Goal: Entertainment & Leisure: Browse casually

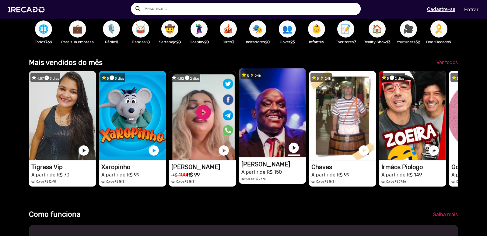
scroll to position [0, 966]
drag, startPoint x: 293, startPoint y: 154, endPoint x: 273, endPoint y: 144, distance: 22.3
click at [273, 144] on video "1RECADO vídeos dedicados para fãs e empresas" at bounding box center [272, 112] width 67 height 88
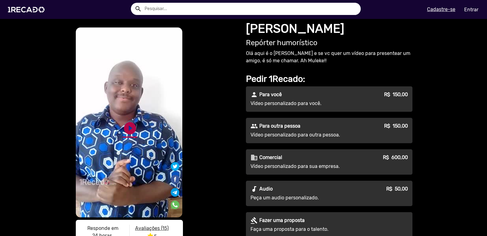
click at [129, 127] on link "play_circle_filled" at bounding box center [130, 128] width 15 height 15
click at [127, 126] on link "pause_circle" at bounding box center [130, 128] width 15 height 15
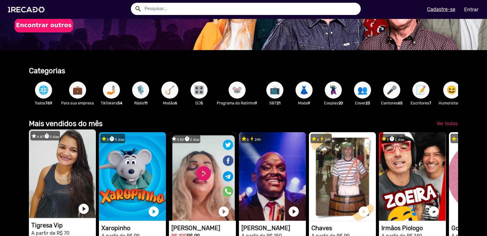
scroll to position [152, 0]
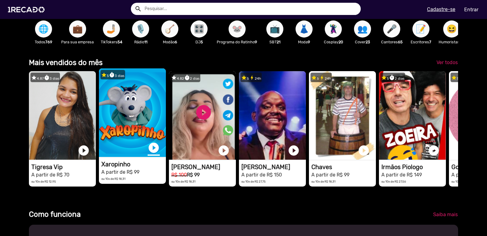
click at [155, 153] on link "play_circle_filled" at bounding box center [154, 147] width 12 height 12
click at [153, 151] on link "pause_circle" at bounding box center [154, 147] width 12 height 12
click at [134, 131] on video "1RECADO vídeos dedicados para fãs e empresas" at bounding box center [132, 112] width 67 height 88
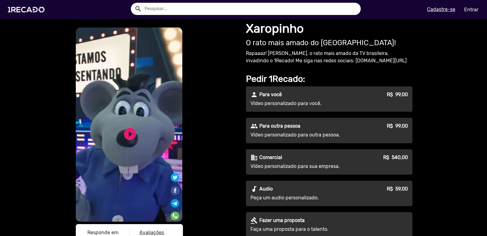
scroll to position [91, 0]
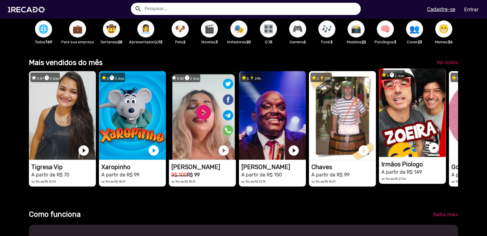
scroll to position [0, 483]
click at [435, 154] on link "play_circle_filled" at bounding box center [434, 147] width 12 height 12
click at [433, 151] on link "pause_circle" at bounding box center [434, 147] width 12 height 12
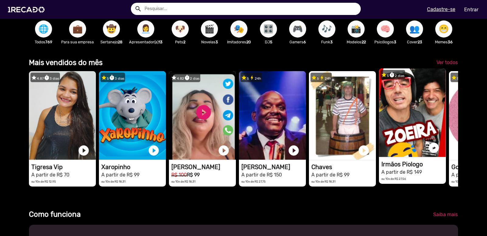
click at [411, 181] on h5 "ou 10x de R$ 27,56" at bounding box center [414, 178] width 65 height 6
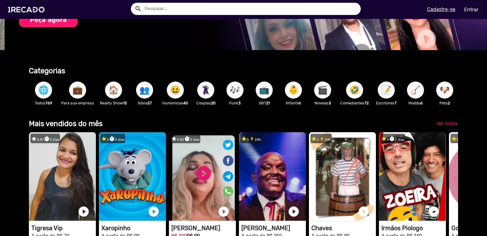
scroll to position [122, 0]
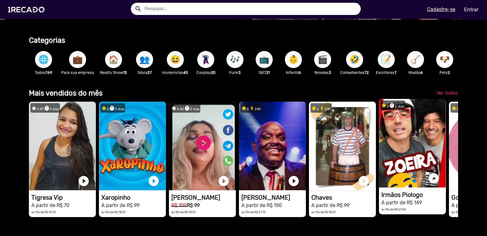
click at [406, 161] on video "1RECADO vídeos dedicados para fãs e empresas" at bounding box center [412, 143] width 67 height 88
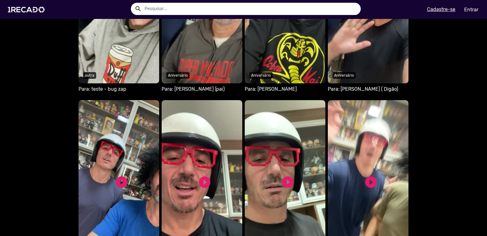
scroll to position [640, 0]
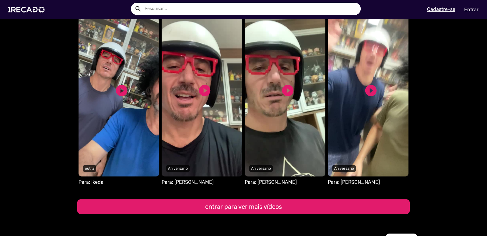
click at [244, 206] on button "entrar para ver mais vídeos" at bounding box center [243, 206] width 333 height 15
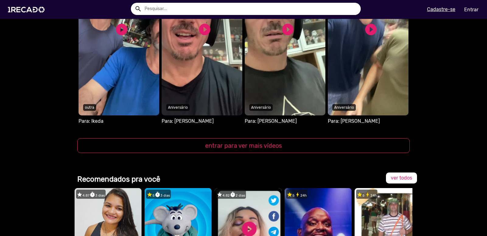
scroll to position [640, 0]
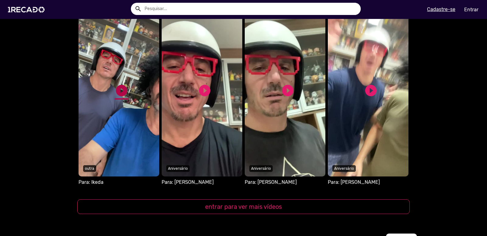
click at [119, 89] on link "play_circle_filled" at bounding box center [122, 90] width 14 height 14
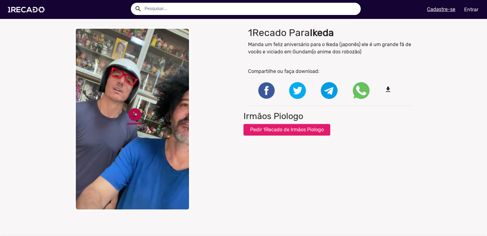
click at [132, 115] on link "play_circle_filled" at bounding box center [134, 114] width 15 height 15
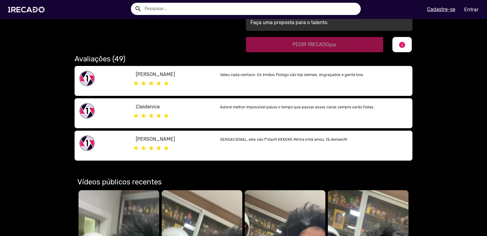
scroll to position [366, 0]
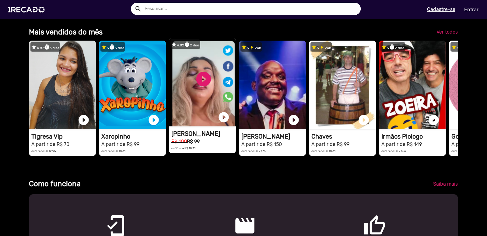
scroll to position [0, 483]
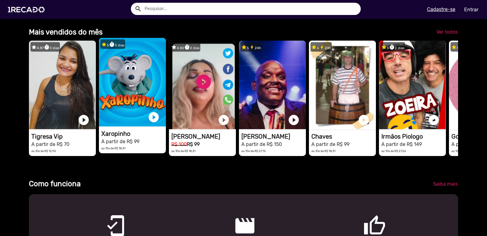
click at [124, 110] on video "1RECADO vídeos dedicados para fãs e empresas" at bounding box center [132, 82] width 67 height 88
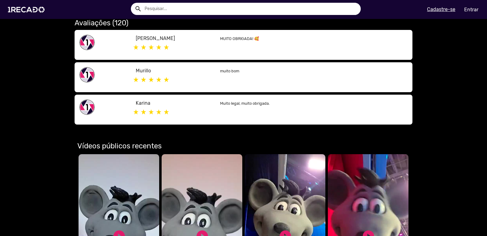
scroll to position [396, 0]
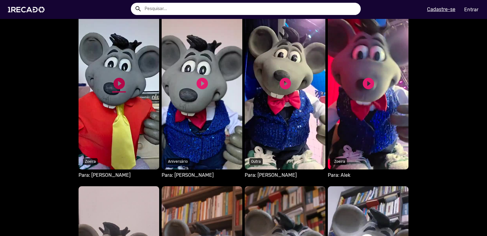
click at [116, 83] on link "play_circle_filled" at bounding box center [119, 83] width 14 height 14
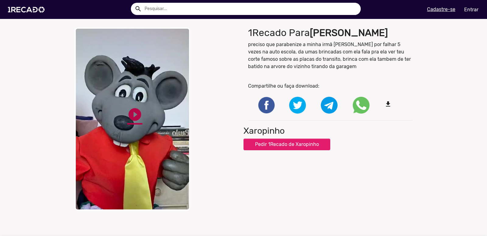
click at [130, 117] on link "play_circle_filled" at bounding box center [134, 114] width 15 height 15
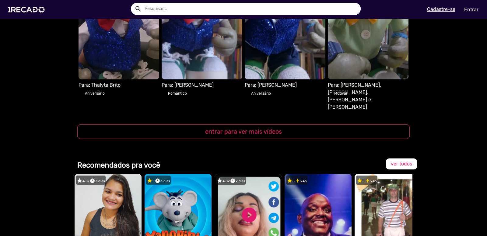
scroll to position [792, 0]
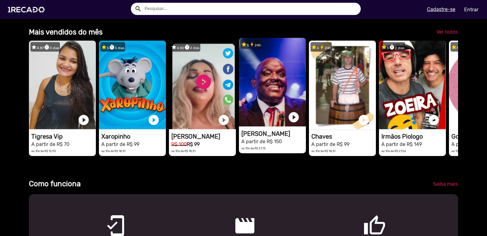
scroll to position [0, 483]
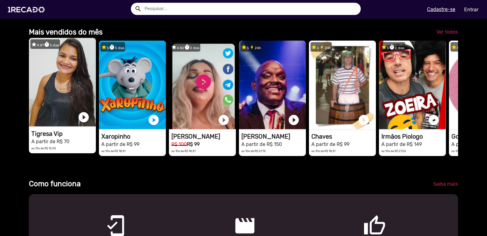
drag, startPoint x: 430, startPoint y: 94, endPoint x: 58, endPoint y: 151, distance: 376.7
click at [75, 142] on div "star 4.87 timer 3 dias 1RECADO vídeos dedicados para fãs e empresas play_circle…" at bounding box center [244, 97] width 430 height 121
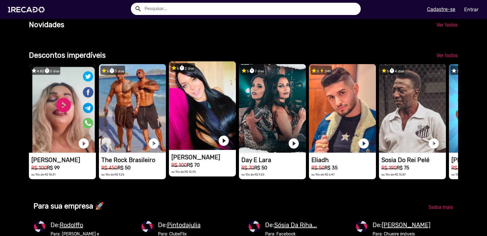
scroll to position [0, 966]
click at [223, 147] on link "play_circle_filled" at bounding box center [224, 140] width 12 height 12
click at [224, 147] on link "pause_circle" at bounding box center [224, 140] width 12 height 12
click at [441, 58] on span "Ver todos" at bounding box center [447, 55] width 21 height 6
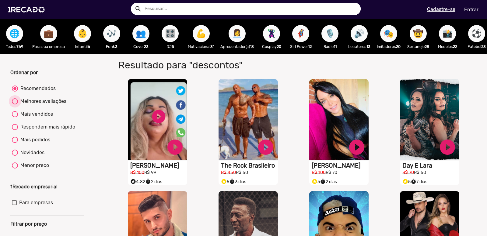
click at [37, 105] on div "Melhores avaliações" at bounding box center [42, 100] width 48 height 7
click at [15, 105] on input "Melhores avaliações" at bounding box center [15, 104] width 0 height 0
radio input "true"
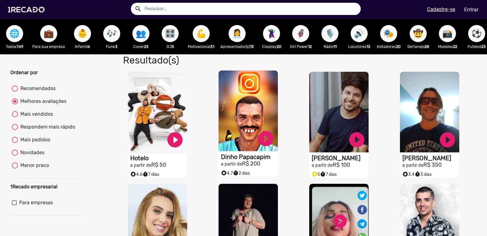
click at [256, 122] on video "S1RECADO vídeos dedicados para fãs e empresas" at bounding box center [248, 110] width 59 height 80
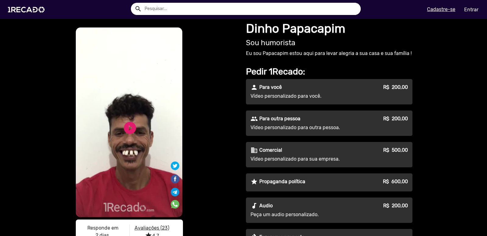
scroll to position [30, 0]
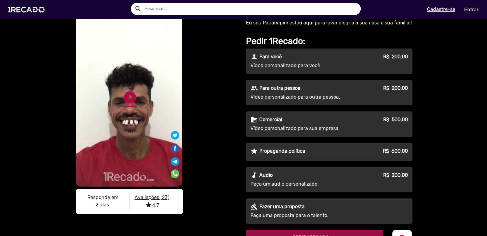
click at [129, 98] on link "play_circle_filled" at bounding box center [130, 97] width 15 height 15
click at [43, 102] on div "S1RECADO vídeos dedicados para fãs e empresas S1RECADO vídeos dedicados para fã…" at bounding box center [243, 171] width 487 height 367
click at [48, 92] on div "S1RECADO vídeos dedicados para fãs e empresas S1RECADO vídeos dedicados para fã…" at bounding box center [243, 171] width 487 height 367
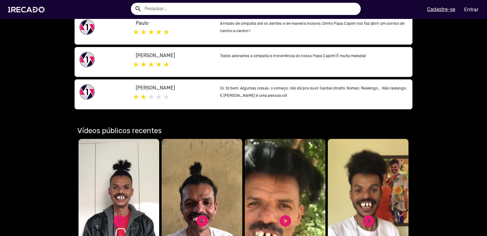
scroll to position [396, 0]
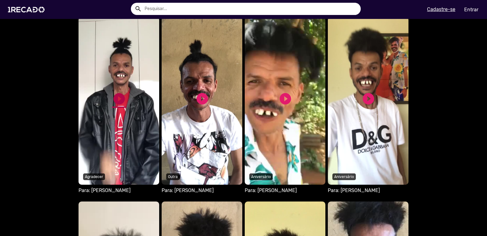
click at [121, 95] on link "play_circle_filled" at bounding box center [119, 99] width 14 height 14
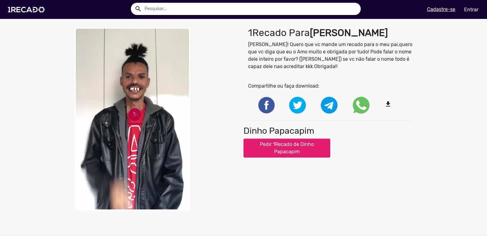
click at [134, 111] on link "play_circle_filled" at bounding box center [134, 114] width 15 height 15
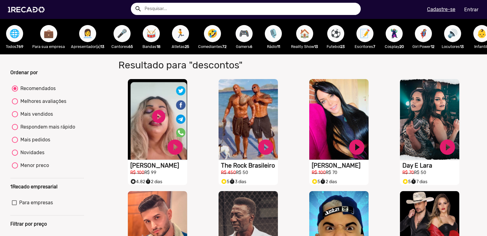
click at [46, 33] on span "💼" at bounding box center [49, 33] width 10 height 17
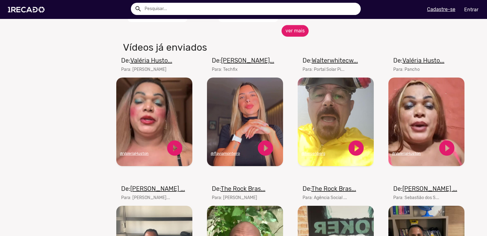
scroll to position [305, 0]
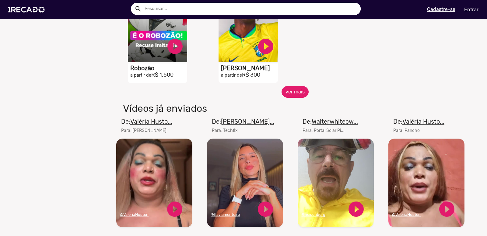
click at [294, 97] on button "ver mais" at bounding box center [295, 92] width 27 height 12
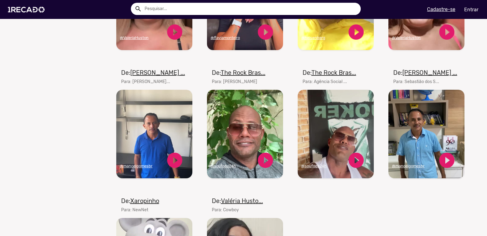
scroll to position [762, 0]
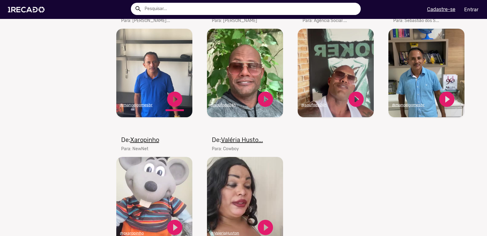
click at [173, 104] on link "play_circle_filled" at bounding box center [175, 99] width 18 height 18
click at [173, 104] on link "pause_circle" at bounding box center [175, 99] width 18 height 18
click at [173, 104] on link "play_circle_filled" at bounding box center [175, 99] width 18 height 18
click at [173, 103] on link "pause_circle" at bounding box center [175, 99] width 18 height 18
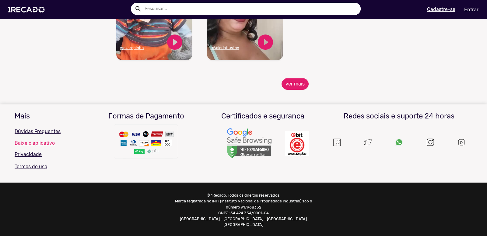
scroll to position [886, 0]
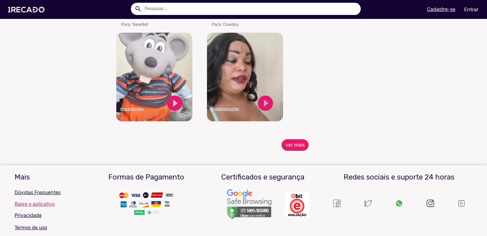
click at [290, 149] on button "ver mais" at bounding box center [295, 145] width 27 height 12
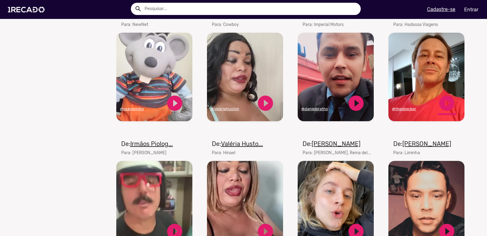
click at [445, 106] on link "play_circle_filled" at bounding box center [447, 103] width 18 height 18
click at [443, 106] on link "pause_circle" at bounding box center [447, 103] width 18 height 18
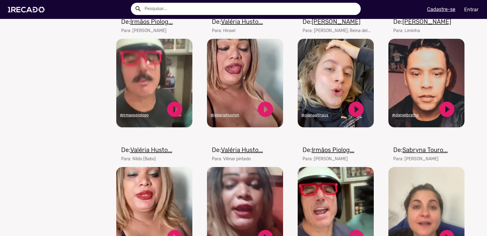
scroll to position [1099, 0]
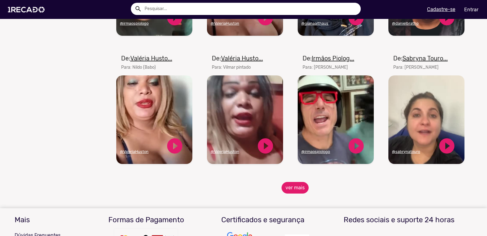
click at [300, 192] on button "ver mais" at bounding box center [295, 188] width 27 height 12
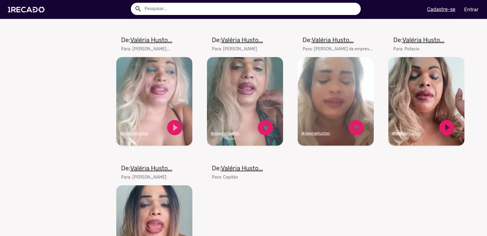
scroll to position [1465, 0]
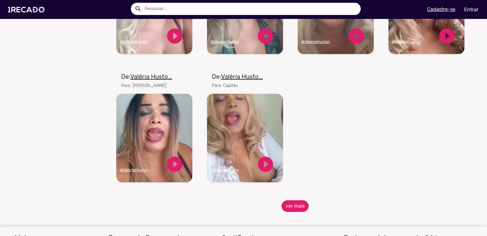
click at [297, 211] on button "ver mais" at bounding box center [295, 206] width 27 height 12
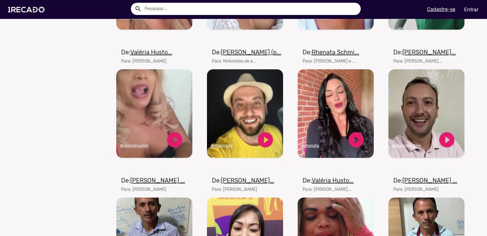
scroll to position [1647, 0]
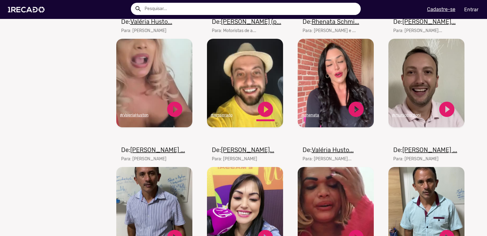
click at [265, 112] on link "play_circle_filled" at bounding box center [266, 109] width 18 height 18
click at [264, 111] on link "pause_circle" at bounding box center [266, 109] width 18 height 18
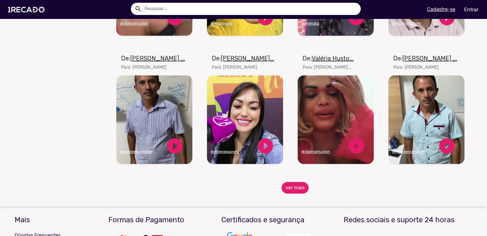
scroll to position [1800, 0]
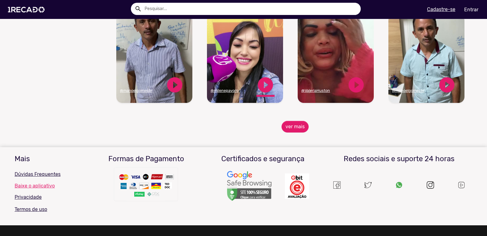
click at [264, 87] on link "play_circle_filled" at bounding box center [266, 85] width 18 height 18
click at [262, 91] on link "pause_circle" at bounding box center [266, 85] width 18 height 18
click at [291, 129] on button "ver mais" at bounding box center [295, 127] width 27 height 12
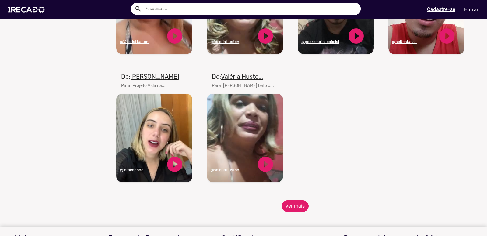
scroll to position [2165, 0]
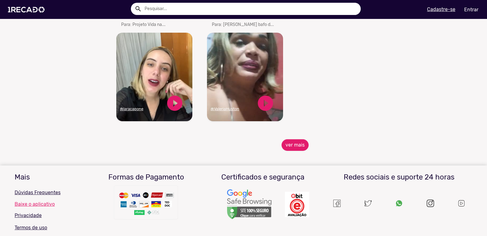
click at [295, 178] on h3 "Certificados e segurança" at bounding box center [263, 176] width 108 height 9
click at [295, 146] on button "ver mais" at bounding box center [295, 145] width 27 height 12
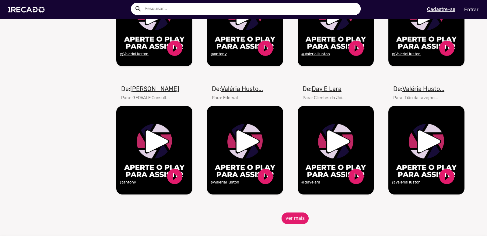
scroll to position [2409, 0]
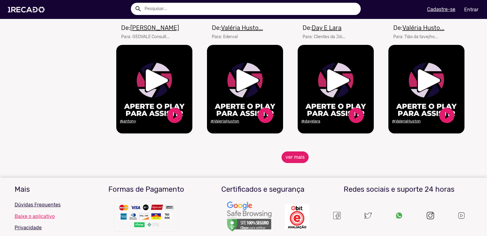
click at [291, 163] on button "ver mais" at bounding box center [295, 157] width 27 height 12
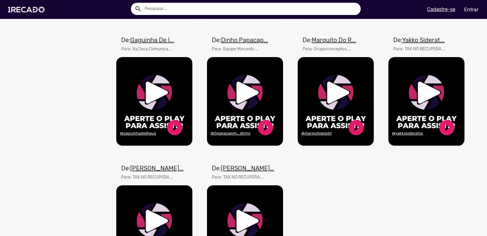
scroll to position [2775, 0]
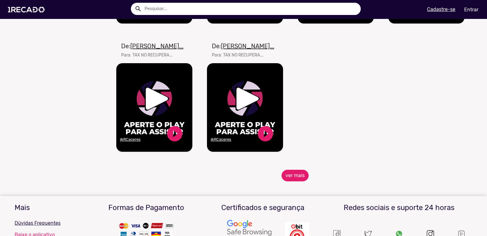
click at [303, 179] on button "ver mais" at bounding box center [295, 175] width 27 height 12
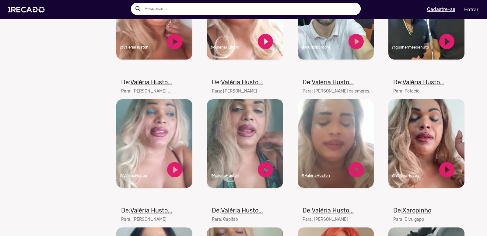
scroll to position [1087, 0]
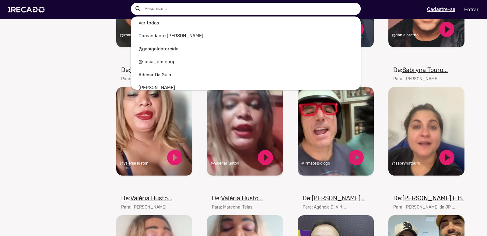
click at [211, 10] on input "text" at bounding box center [250, 9] width 221 height 12
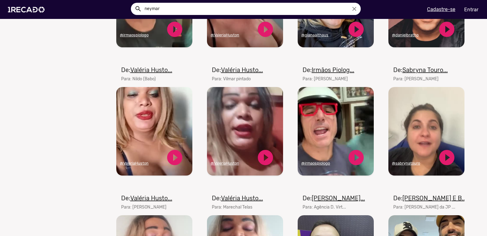
type input "neymar"
click at [133, 3] on button "search" at bounding box center [138, 8] width 11 height 11
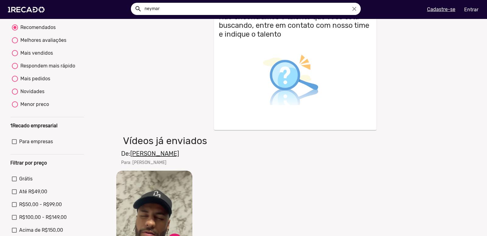
scroll to position [152, 0]
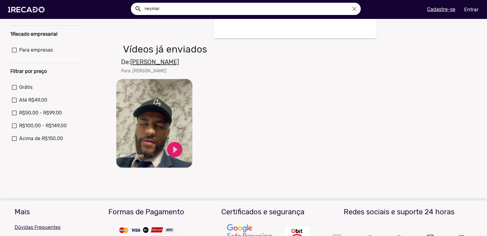
click at [168, 123] on video "Seu navegador não reproduz vídeo em HTML5" at bounding box center [154, 123] width 76 height 88
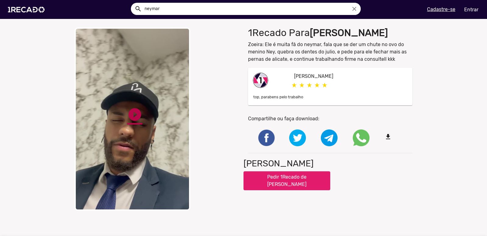
click at [131, 112] on link "play_circle_filled" at bounding box center [134, 114] width 15 height 15
click at [207, 90] on div "close Your browser does not support HTML5 video. pause_circle pause_circle" at bounding box center [157, 118] width 165 height 183
click at [131, 112] on link "pause_circle" at bounding box center [134, 114] width 15 height 15
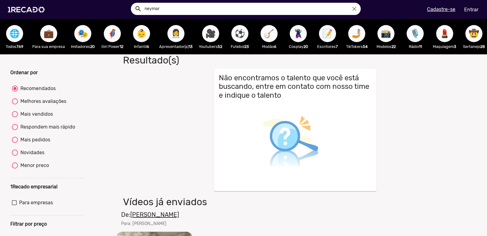
scroll to position [122, 0]
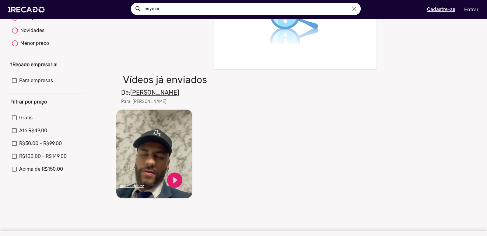
click at [144, 147] on video "Seu navegador não reproduz vídeo em HTML5" at bounding box center [154, 153] width 76 height 88
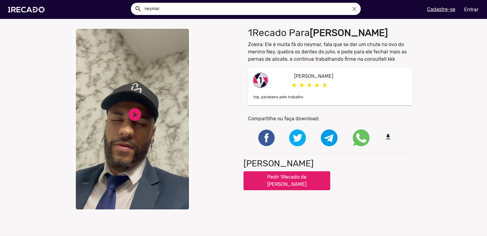
click at [269, 178] on button "Pedir 1Recado de [PERSON_NAME]" at bounding box center [287, 180] width 87 height 19
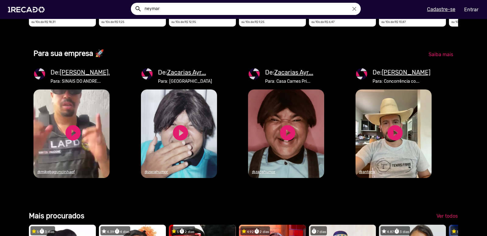
scroll to position [0, 966]
drag, startPoint x: 447, startPoint y: 74, endPoint x: 456, endPoint y: 101, distance: 28.5
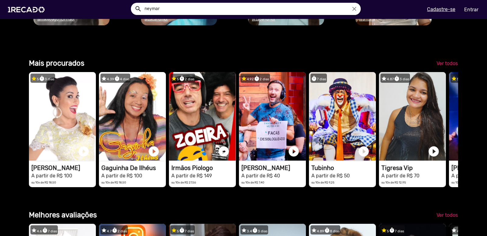
scroll to position [792, 0]
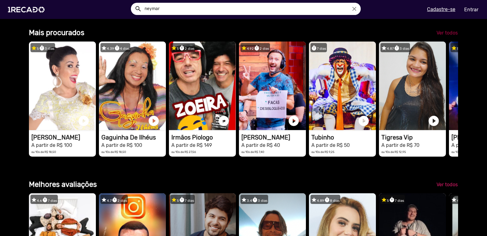
click at [441, 38] on link "Ver todos" at bounding box center [447, 32] width 31 height 11
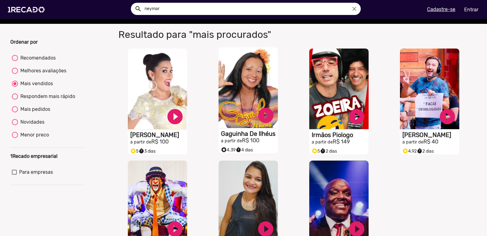
scroll to position [91, 0]
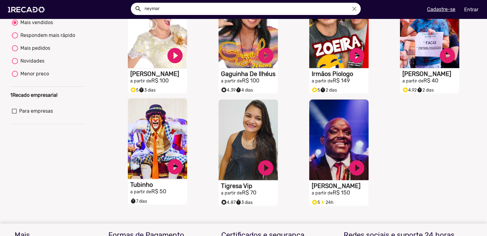
click at [161, 136] on video "S1RECADO vídeos dedicados para fãs e empresas" at bounding box center [157, 138] width 59 height 80
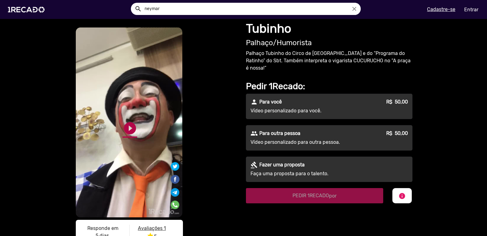
click at [126, 125] on link "play_circle_filled" at bounding box center [130, 128] width 15 height 15
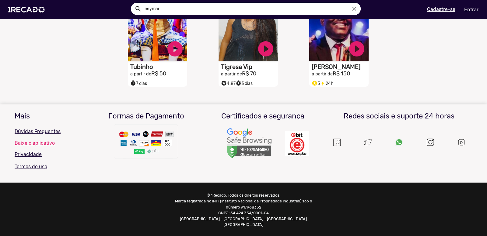
scroll to position [27, 0]
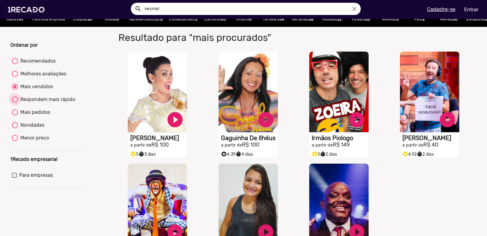
click at [49, 103] on div "Respondem mais rápido" at bounding box center [46, 99] width 57 height 7
click at [15, 103] on input "Respondem mais rápido" at bounding box center [15, 102] width 0 height 0
radio input "true"
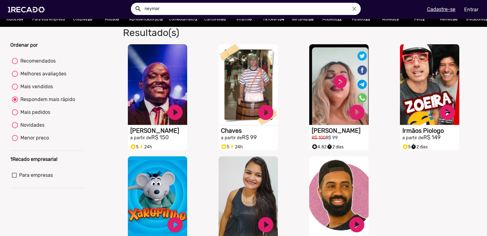
scroll to position [0, 0]
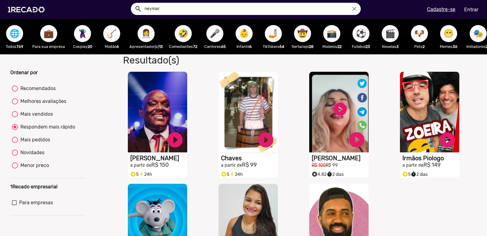
click at [34, 143] on div "Mais pedidos" at bounding box center [34, 139] width 32 height 7
click at [15, 143] on input "Mais pedidos" at bounding box center [15, 143] width 0 height 0
radio input "true"
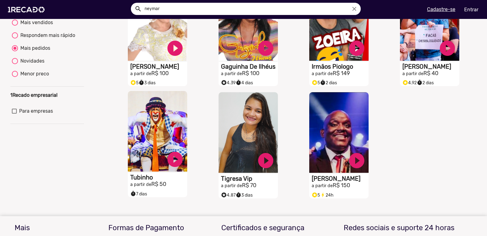
scroll to position [61, 0]
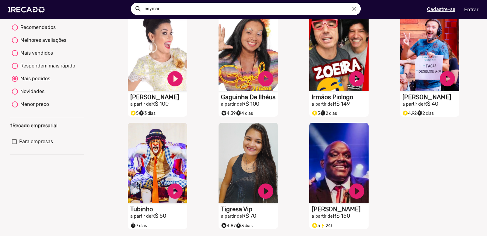
click at [30, 107] on div "Menor preco" at bounding box center [33, 104] width 31 height 7
click at [15, 107] on input "Menor preco" at bounding box center [15, 107] width 0 height 0
radio input "true"
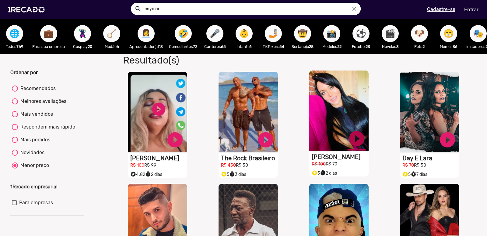
scroll to position [30, 0]
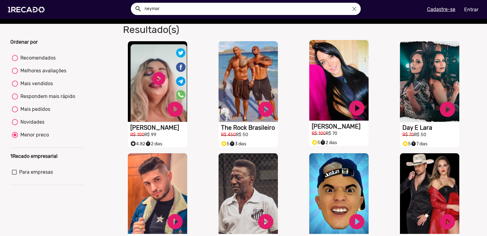
click at [341, 111] on video "S1RECADO vídeos dedicados para fãs e empresas" at bounding box center [339, 80] width 59 height 80
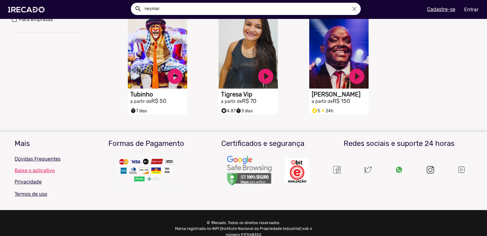
scroll to position [30, 0]
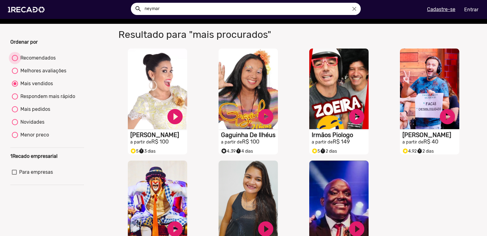
click at [38, 59] on div "Recomendados" at bounding box center [37, 57] width 38 height 7
click at [15, 61] on input "Recomendados" at bounding box center [15, 61] width 0 height 0
radio input "true"
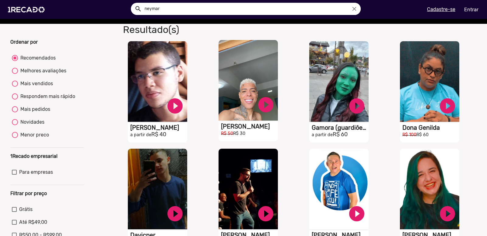
click at [244, 91] on video "S1RECADO vídeos dedicados para fãs e empresas" at bounding box center [248, 80] width 59 height 80
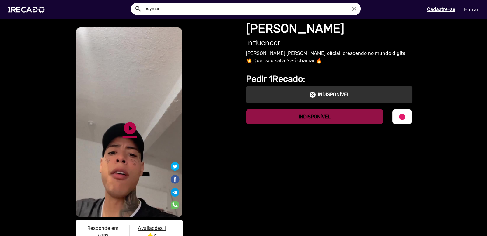
click at [129, 125] on link "play_circle_filled" at bounding box center [130, 128] width 15 height 15
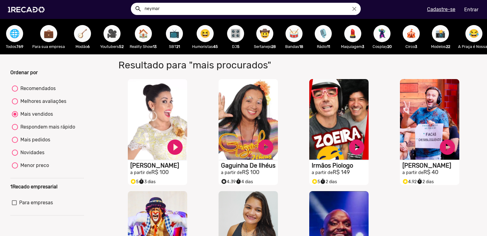
click at [28, 169] on div "Menor preco" at bounding box center [33, 164] width 31 height 7
click at [15, 168] on input "Menor preco" at bounding box center [15, 168] width 0 height 0
radio input "true"
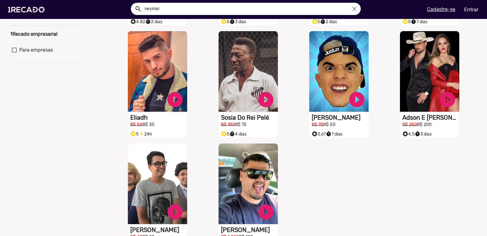
scroll to position [244, 0]
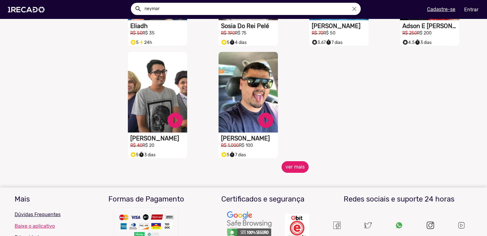
click at [287, 172] on button "ver mais" at bounding box center [295, 167] width 27 height 12
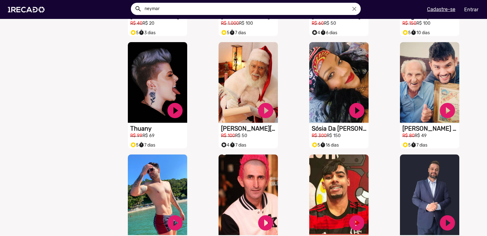
scroll to position [457, 0]
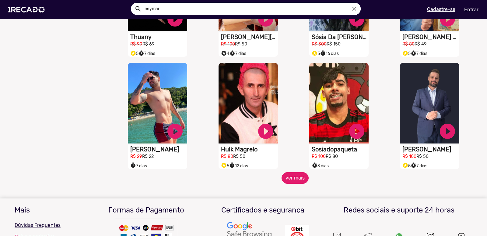
click at [300, 183] on button "ver mais" at bounding box center [295, 178] width 27 height 12
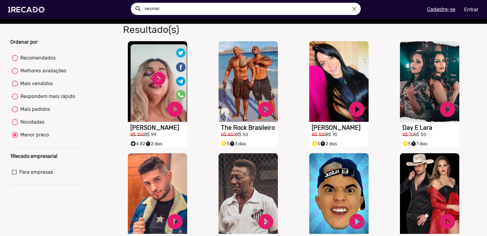
scroll to position [0, 0]
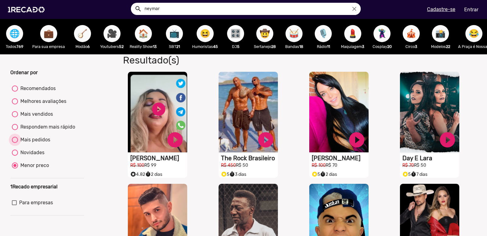
click at [37, 143] on div "Mais pedidos" at bounding box center [34, 139] width 32 height 7
click at [15, 143] on input "Mais pedidos" at bounding box center [15, 143] width 0 height 0
radio input "true"
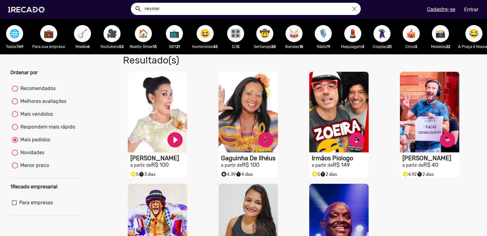
click at [29, 156] on div "Novidades" at bounding box center [31, 152] width 27 height 7
click at [15, 156] on input "Novidades" at bounding box center [15, 155] width 0 height 0
radio input "true"
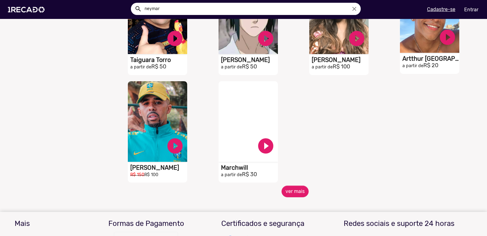
scroll to position [1188, 0]
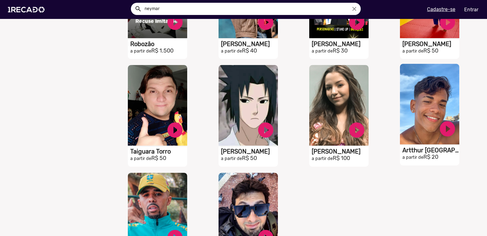
click at [416, 154] on h1 "Artthur [GEOGRAPHIC_DATA]" at bounding box center [431, 149] width 57 height 7
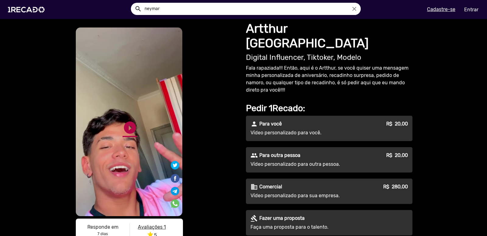
click at [131, 128] on link "play_circle_filled" at bounding box center [130, 127] width 15 height 15
click at [127, 127] on link "pause_circle" at bounding box center [130, 127] width 15 height 15
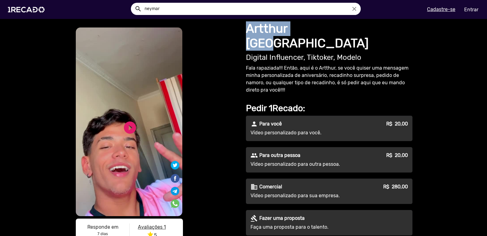
drag, startPoint x: 242, startPoint y: 31, endPoint x: 335, endPoint y: 30, distance: 93.2
click at [335, 30] on div "Artthur Lima Digital Influencer, Tiktoker, Modelo Fala rapaziada!!! Então, aqui…" at bounding box center [331, 137] width 174 height 237
copy h1 "Artthur [GEOGRAPHIC_DATA]"
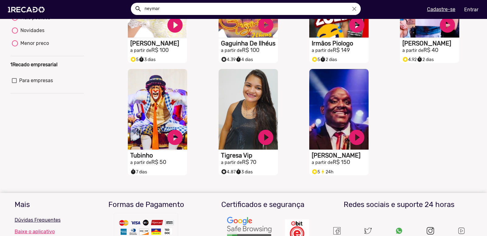
scroll to position [30, 0]
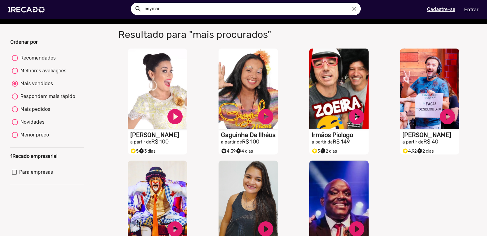
click at [34, 175] on span "Para empresas" at bounding box center [36, 171] width 34 height 7
click at [14, 175] on input "Para empresas" at bounding box center [14, 174] width 0 height 0
checkbox input "true"
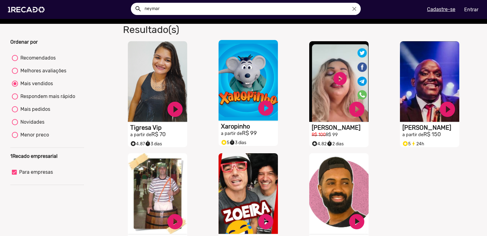
click at [255, 73] on video "S1RECADO vídeos dedicados para fãs e empresas" at bounding box center [248, 80] width 59 height 80
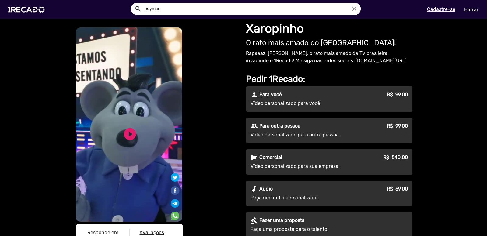
click at [335, 164] on p "Vídeo personalizado para sua empresa." at bounding box center [306, 165] width 110 height 7
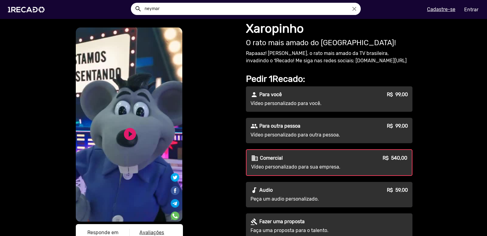
click at [278, 28] on h1 "Xaropinho" at bounding box center [329, 28] width 167 height 15
copy h1 "Xaropinho"
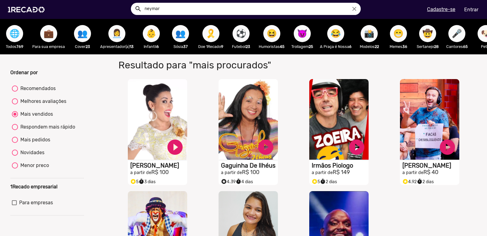
click at [10, 36] on span "🌐" at bounding box center [14, 33] width 10 height 17
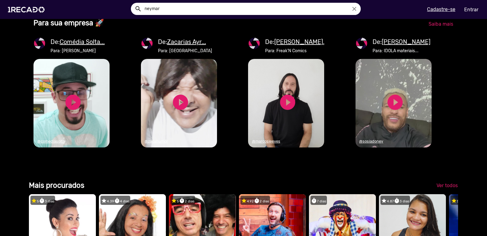
scroll to position [0, 483]
drag, startPoint x: 293, startPoint y: 92, endPoint x: 275, endPoint y: 81, distance: 21.6
click at [274, 80] on video "1RECADO vídeos dedicados para fãs e empresas" at bounding box center [286, 103] width 76 height 88
click at [280, 90] on video "1RECADO vídeos dedicados para fãs e empresas" at bounding box center [286, 103] width 76 height 88
click at [298, 45] on u "[PERSON_NAME]..." at bounding box center [301, 41] width 53 height 7
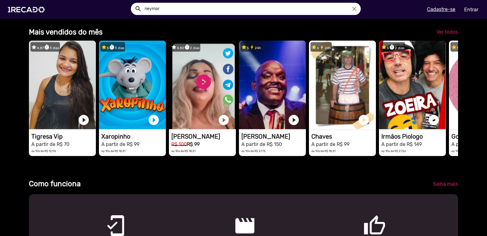
scroll to position [61, 0]
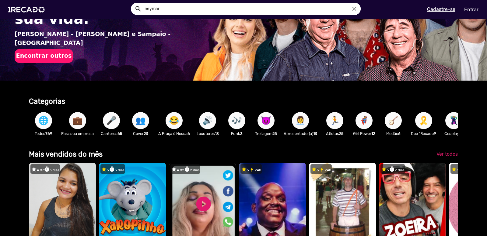
click at [46, 124] on span "🌐" at bounding box center [43, 120] width 10 height 17
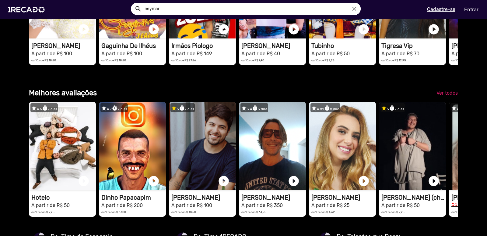
scroll to position [945, 0]
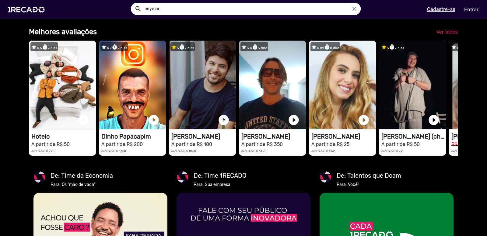
drag, startPoint x: 449, startPoint y: 58, endPoint x: 473, endPoint y: 106, distance: 54.0
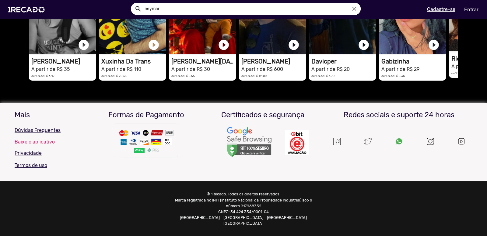
scroll to position [1446, 0]
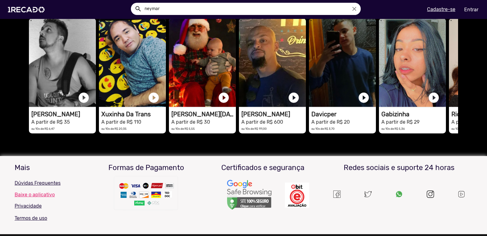
click at [444, 12] on span "Ver todos" at bounding box center [447, 10] width 21 height 6
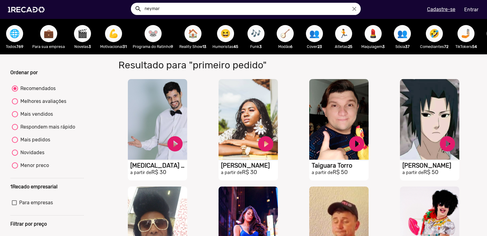
drag, startPoint x: 233, startPoint y: 33, endPoint x: 64, endPoint y: 64, distance: 171.6
click at [81, 32] on span "🎬" at bounding box center [82, 33] width 10 height 17
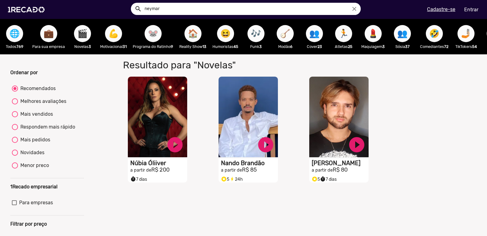
click at [114, 27] on span "💪" at bounding box center [113, 33] width 10 height 17
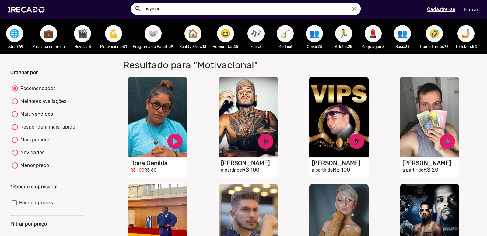
click at [154, 32] on span "🐭" at bounding box center [153, 33] width 10 height 17
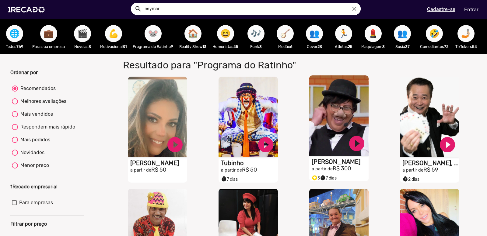
click at [345, 116] on video "S1RECADO vídeos dedicados para fãs e empresas" at bounding box center [339, 115] width 59 height 80
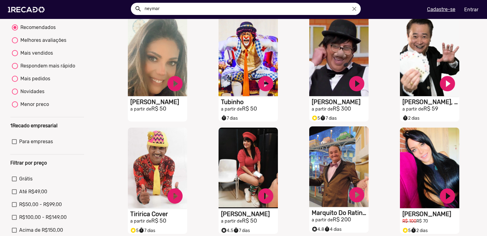
scroll to position [91, 0]
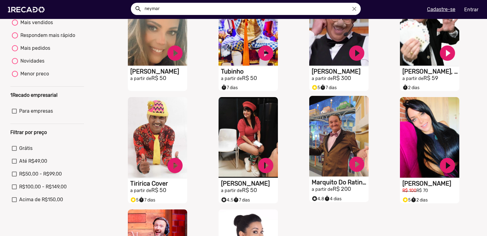
click at [334, 147] on video "S1RECADO vídeos dedicados para fãs e empresas" at bounding box center [339, 136] width 59 height 80
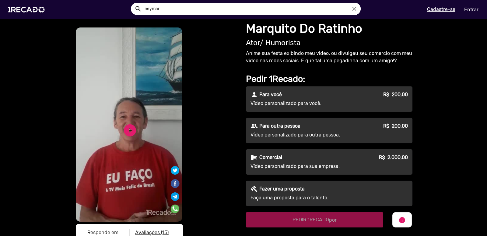
scroll to position [30, 0]
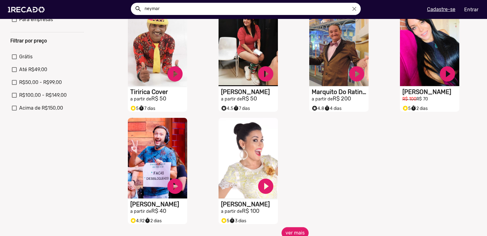
scroll to position [213, 0]
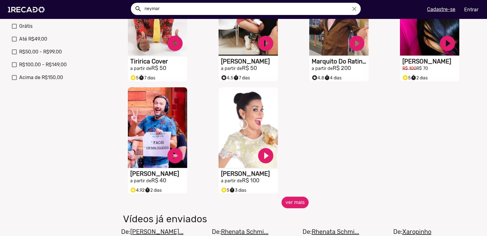
drag, startPoint x: 295, startPoint y: 200, endPoint x: 295, endPoint y: 208, distance: 8.6
click at [295, 196] on div "S1RECADO vídeos dedicados para fãs e empresas play_circle_filled [PERSON_NAME] …" at bounding box center [295, 28] width 363 height 336
click at [300, 205] on button "ver mais" at bounding box center [295, 202] width 27 height 12
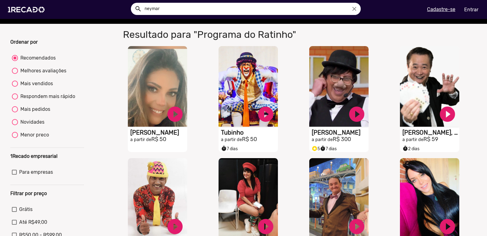
scroll to position [0, 0]
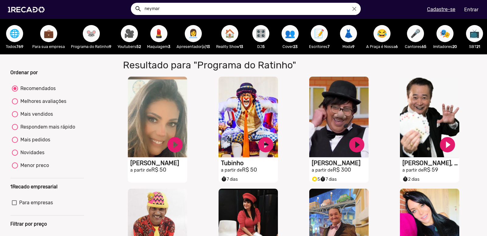
click at [129, 34] on span "🎥" at bounding box center [129, 33] width 10 height 17
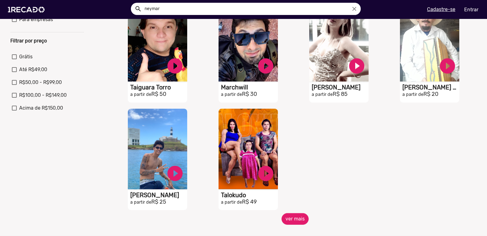
scroll to position [244, 0]
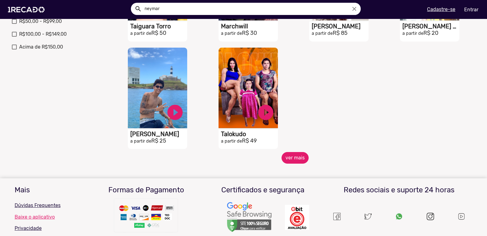
click at [290, 163] on button "ver mais" at bounding box center [295, 158] width 27 height 12
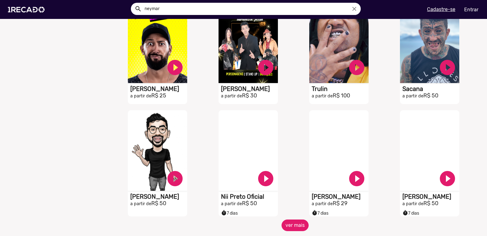
scroll to position [457, 0]
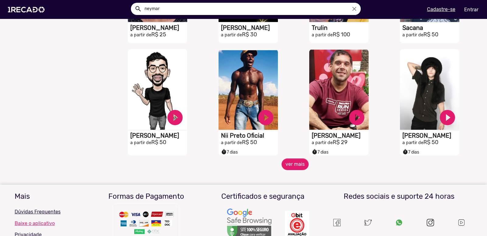
click at [270, 176] on mat-sidenav-content "🌐 Todos 769 💼 Para sua empresa 🐭 Programa do Ratinho 9 🎥 Youtubers 52 💄 Maquiag…" at bounding box center [243, 118] width 487 height 236
click at [292, 170] on button "ver mais" at bounding box center [295, 164] width 27 height 12
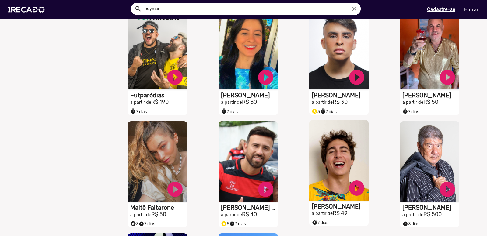
scroll to position [640, 0]
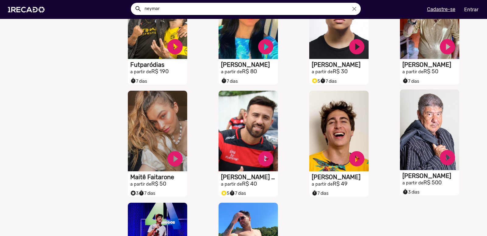
click at [418, 133] on video "S1RECADO vídeos dedicados para fãs e empresas" at bounding box center [429, 129] width 59 height 80
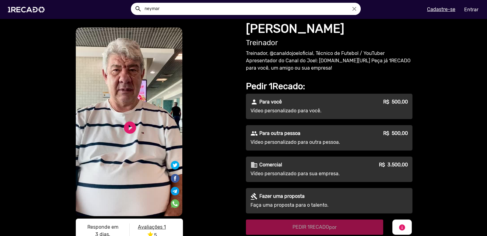
click at [271, 25] on h1 "[PERSON_NAME]" at bounding box center [329, 28] width 167 height 15
click at [277, 28] on h1 "[PERSON_NAME]" at bounding box center [329, 28] width 167 height 15
drag, startPoint x: 385, startPoint y: 166, endPoint x: 407, endPoint y: 165, distance: 22.0
click at [407, 165] on div "business Comercial R$ 3.500,00 Vídeo personalizado para sua empresa." at bounding box center [329, 168] width 167 height 25
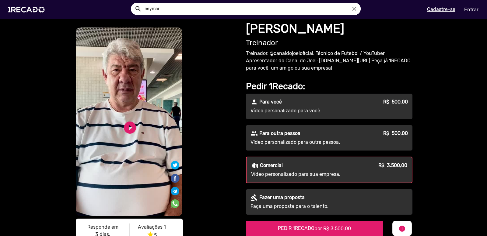
click at [251, 27] on h1 "[PERSON_NAME]" at bounding box center [329, 28] width 167 height 15
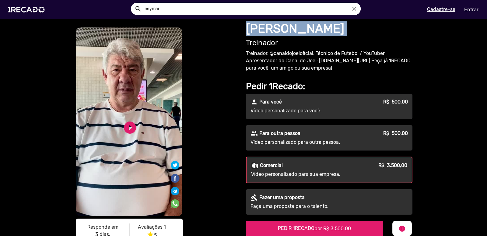
click at [251, 27] on h1 "[PERSON_NAME]" at bounding box center [329, 28] width 167 height 15
copy h1 "[PERSON_NAME]"
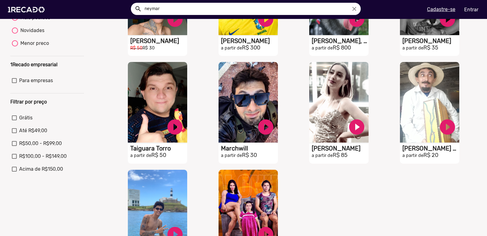
scroll to position [244, 0]
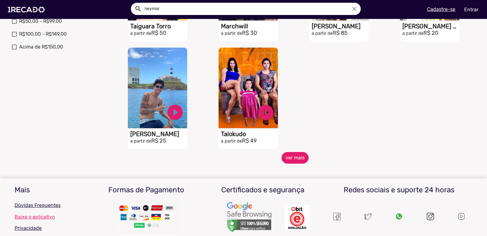
drag, startPoint x: 294, startPoint y: 156, endPoint x: 295, endPoint y: 161, distance: 5.0
click at [295, 161] on button "ver mais" at bounding box center [295, 158] width 27 height 12
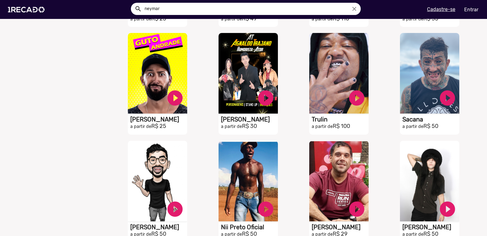
scroll to position [487, 0]
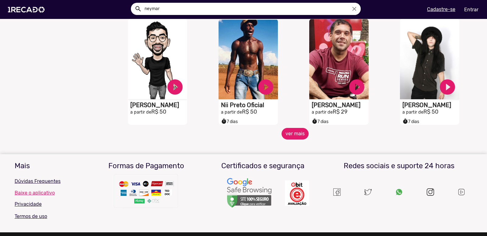
click at [294, 139] on button "ver mais" at bounding box center [295, 134] width 27 height 12
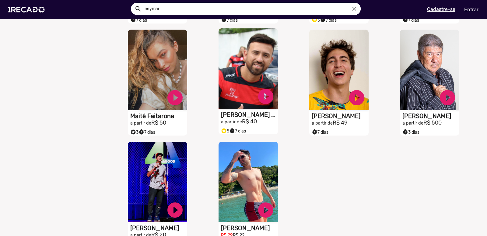
scroll to position [762, 0]
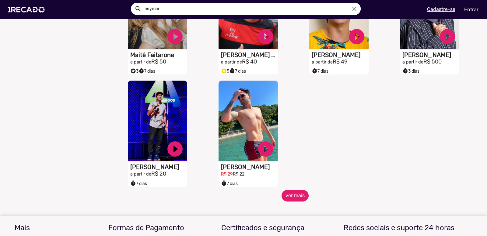
click at [296, 201] on button "ver mais" at bounding box center [295, 196] width 27 height 12
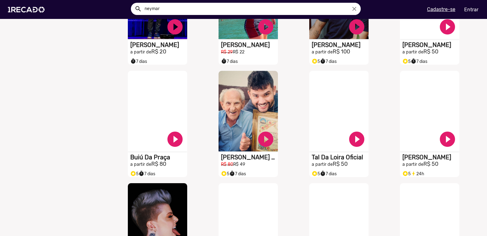
scroll to position [914, 0]
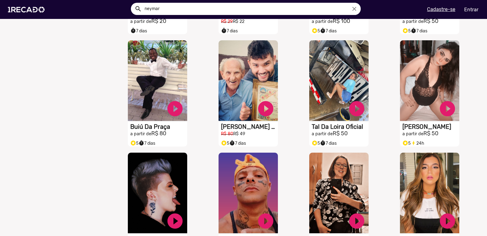
drag, startPoint x: 155, startPoint y: 72, endPoint x: 115, endPoint y: 95, distance: 46.4
click at [115, 95] on div "S1RECADO vídeos dedicados para fãs e empresas play_circle_filled Buiú Da Praça …" at bounding box center [159, 93] width 91 height 112
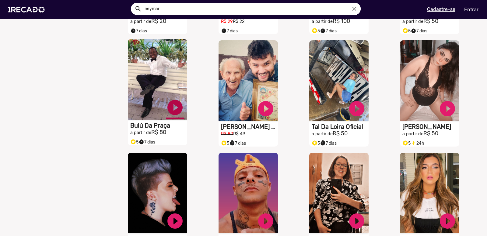
click at [175, 110] on link "play_circle_filled" at bounding box center [175, 107] width 18 height 18
click at [173, 111] on link "pause_circle" at bounding box center [175, 107] width 18 height 18
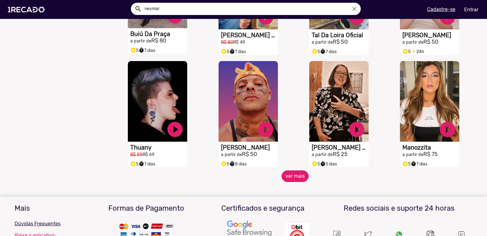
scroll to position [1066, 0]
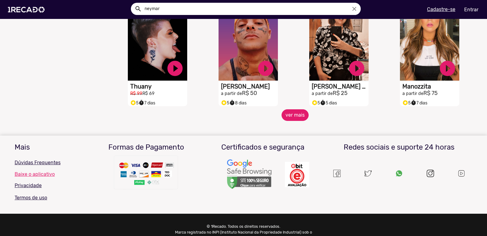
click at [294, 119] on button "ver mais" at bounding box center [295, 115] width 27 height 12
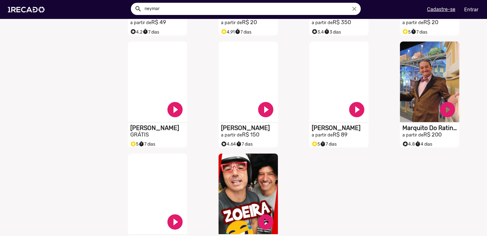
scroll to position [1310, 0]
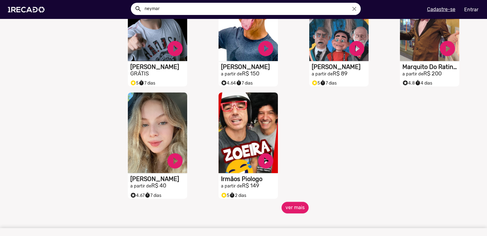
click at [290, 218] on mat-sidenav-content "🌐 Todos 769 💼 Para sua empresa 🏠 Reality Show 13 😈 Trollagem 25 👩‍💼 Apresentado…" at bounding box center [243, 118] width 487 height 236
click at [298, 213] on button "ver mais" at bounding box center [295, 207] width 27 height 12
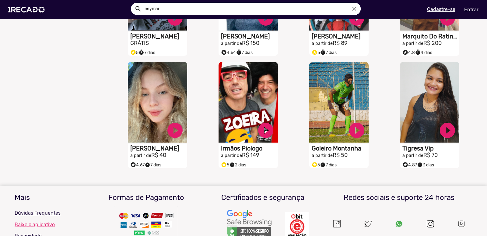
scroll to position [1280, 0]
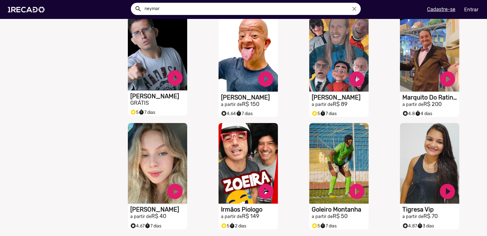
click at [159, 56] on video "S1RECADO vídeos dedicados para fãs e empresas" at bounding box center [157, 50] width 59 height 80
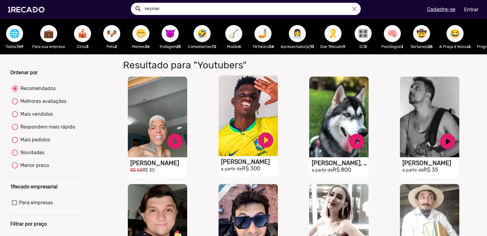
click at [247, 119] on video "S1RECADO vídeos dedicados para fãs e empresas" at bounding box center [248, 115] width 59 height 80
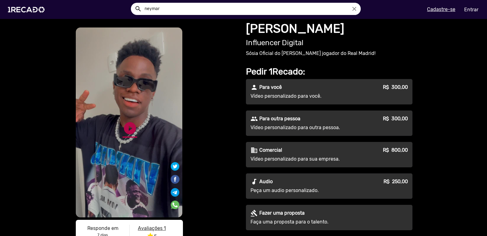
click at [130, 129] on link "play_circle_filled" at bounding box center [130, 128] width 15 height 15
click at [127, 127] on link "pause_circle" at bounding box center [130, 128] width 15 height 15
click at [285, 27] on h1 "[PERSON_NAME]" at bounding box center [329, 28] width 167 height 15
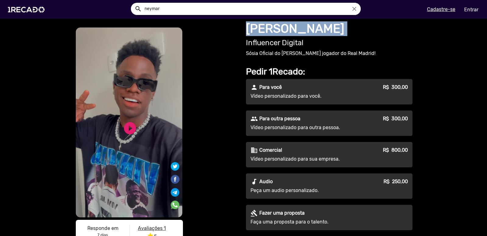
click at [285, 27] on h1 "[PERSON_NAME]" at bounding box center [329, 28] width 167 height 15
copy h1 "[PERSON_NAME]"
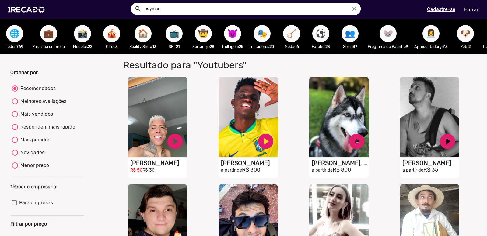
click at [143, 33] on span "🏠" at bounding box center [143, 33] width 10 height 17
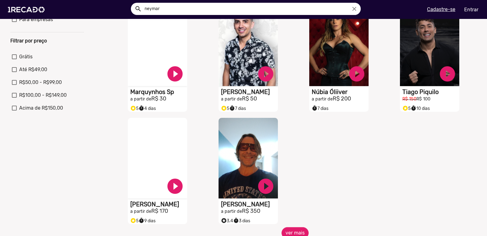
scroll to position [213, 0]
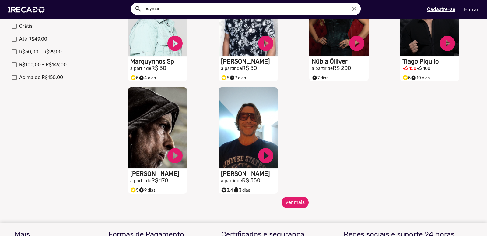
click at [303, 208] on button "ver mais" at bounding box center [295, 202] width 27 height 12
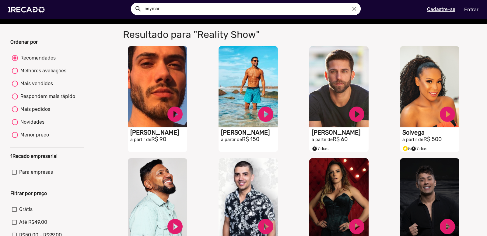
scroll to position [0, 0]
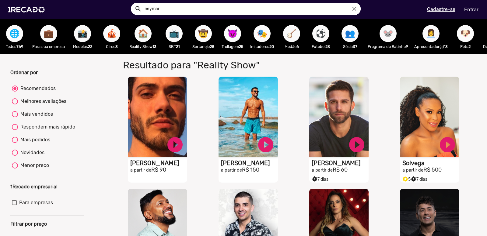
click at [202, 38] on span "🤠" at bounding box center [203, 33] width 10 height 17
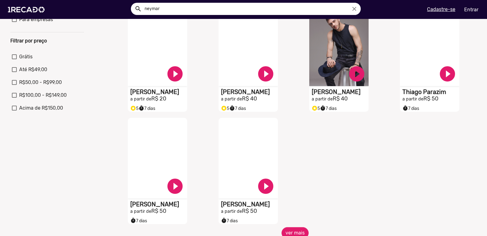
scroll to position [244, 0]
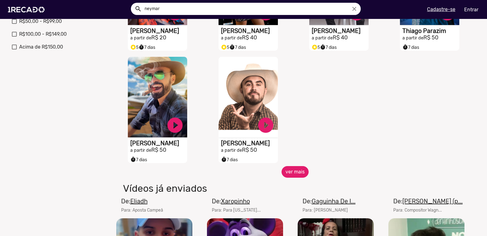
click at [286, 177] on button "ver mais" at bounding box center [295, 172] width 27 height 12
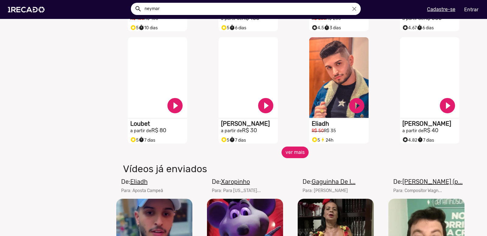
scroll to position [548, 0]
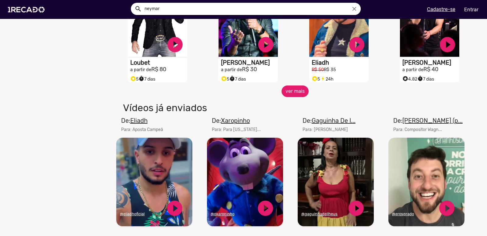
click at [296, 96] on button "ver mais" at bounding box center [295, 91] width 27 height 12
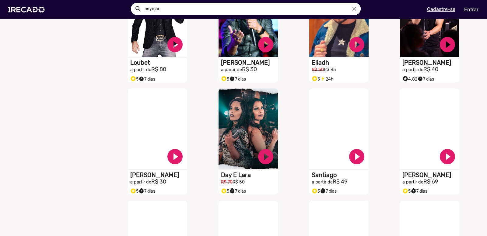
scroll to position [487, 0]
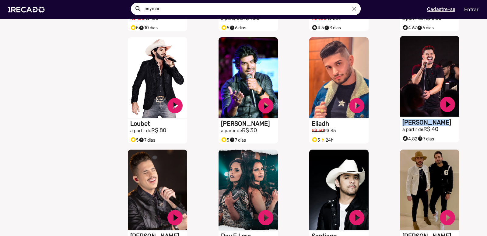
drag, startPoint x: 396, startPoint y: 126, endPoint x: 447, endPoint y: 126, distance: 50.6
click at [447, 126] on div "S1RECADO vídeos dedicados para fãs e empresas play_circle_filled [PERSON_NAME] …" at bounding box center [431, 90] width 91 height 112
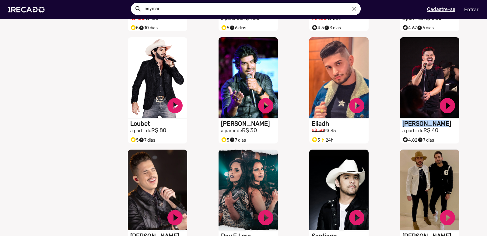
copy h1 "[PERSON_NAME]"
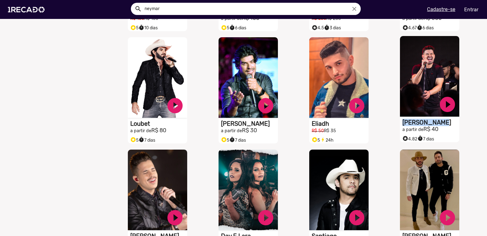
click at [411, 73] on video "S1RECADO vídeos dedicados para fãs e empresas" at bounding box center [429, 76] width 59 height 80
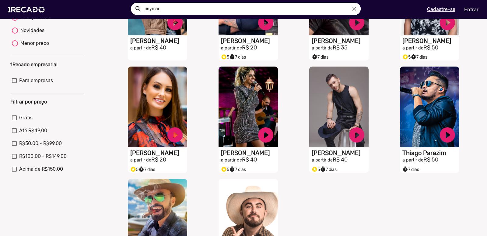
scroll to position [213, 0]
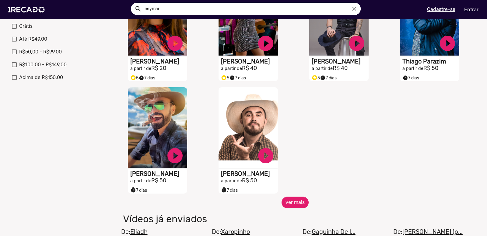
click at [305, 214] on section "Resultado para "Sertanejo" para "Sertanejo" S1RECADO vídeos dedicados para fãs …" at bounding box center [295, 100] width 363 height 509
click at [304, 206] on button "ver mais" at bounding box center [295, 202] width 27 height 12
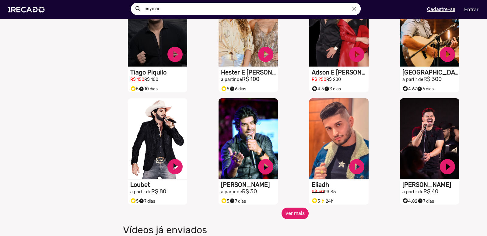
scroll to position [487, 0]
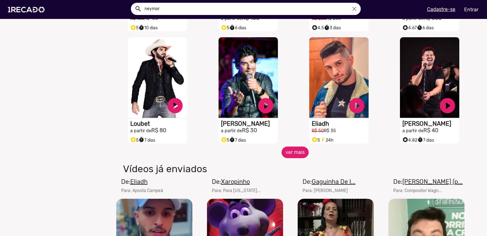
click at [292, 158] on button "ver mais" at bounding box center [295, 152] width 27 height 12
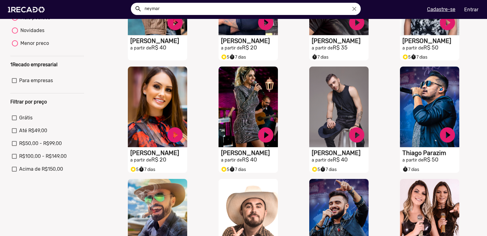
scroll to position [0, 0]
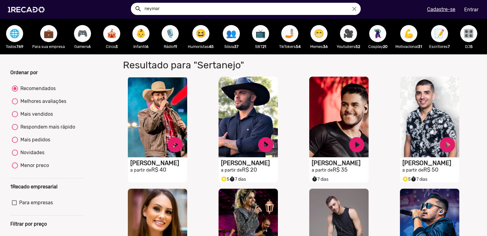
click at [166, 36] on span "🎙️" at bounding box center [170, 33] width 10 height 17
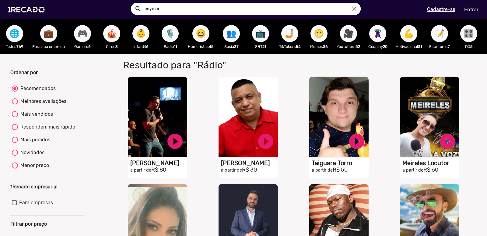
click at [141, 36] on span "👶" at bounding box center [141, 33] width 10 height 17
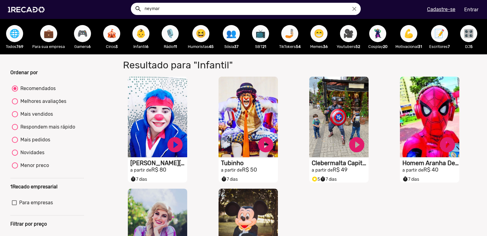
click at [112, 31] on span "🎪" at bounding box center [112, 33] width 10 height 17
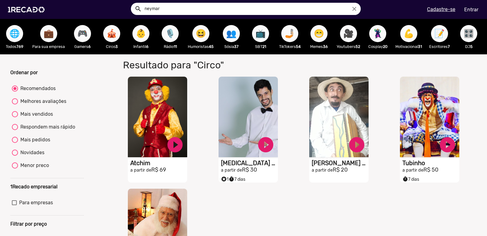
click at [82, 36] on span "🎮" at bounding box center [82, 33] width 10 height 17
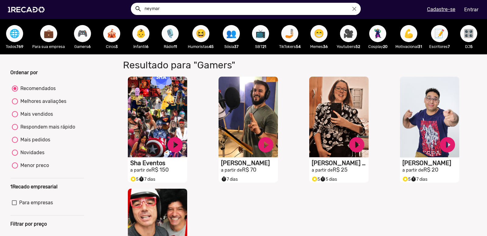
click at [202, 35] on span "😆" at bounding box center [201, 33] width 10 height 17
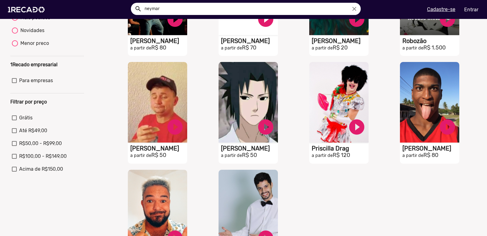
scroll to position [213, 0]
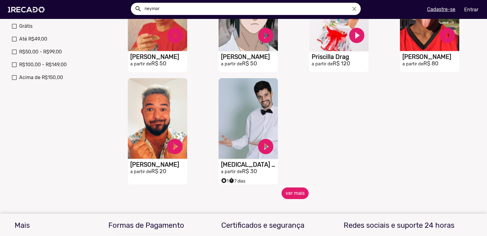
click at [297, 198] on button "ver mais" at bounding box center [295, 193] width 27 height 12
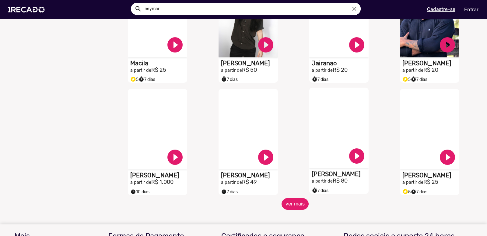
scroll to position [457, 0]
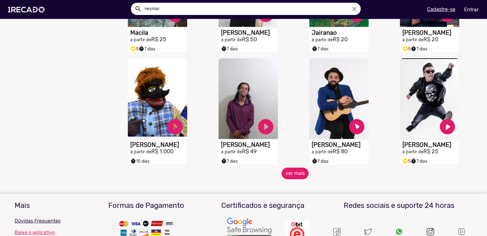
click at [288, 178] on button "ver mais" at bounding box center [295, 173] width 27 height 12
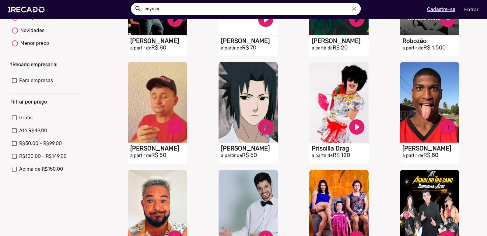
scroll to position [0, 0]
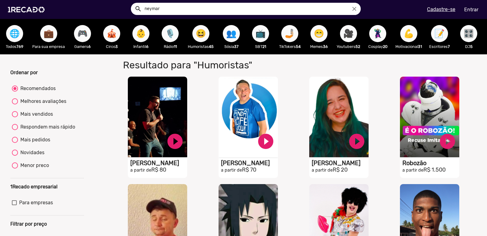
click at [230, 39] on span "👥" at bounding box center [231, 33] width 10 height 17
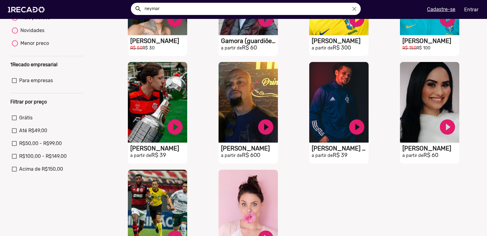
scroll to position [274, 0]
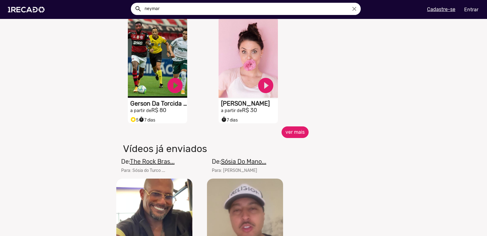
click at [302, 135] on button "ver mais" at bounding box center [295, 132] width 27 height 12
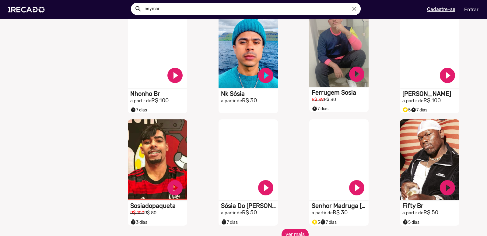
scroll to position [427, 0]
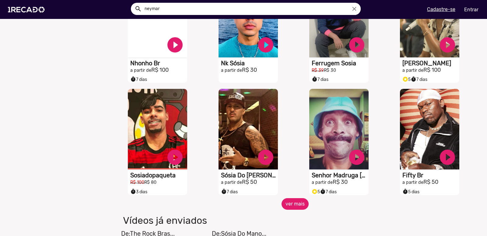
click at [296, 207] on button "ver mais" at bounding box center [295, 204] width 27 height 12
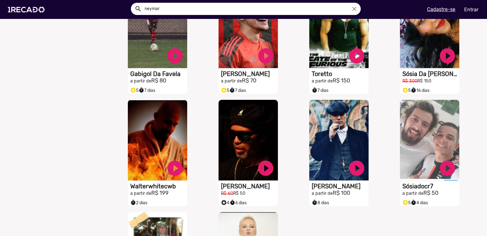
scroll to position [731, 0]
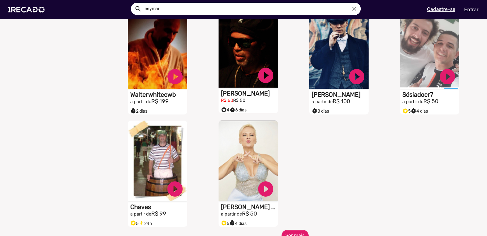
click at [244, 54] on video "S1RECADO vídeos dedicados para fãs e empresas" at bounding box center [248, 47] width 59 height 80
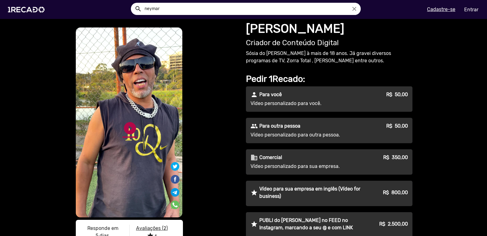
click at [127, 126] on link "play_circle_filled" at bounding box center [130, 128] width 15 height 15
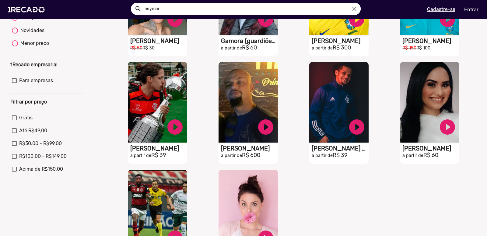
scroll to position [152, 0]
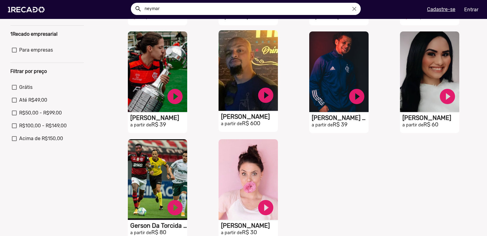
click at [239, 66] on video "S1RECADO vídeos dedicados para fãs e empresas" at bounding box center [248, 70] width 59 height 80
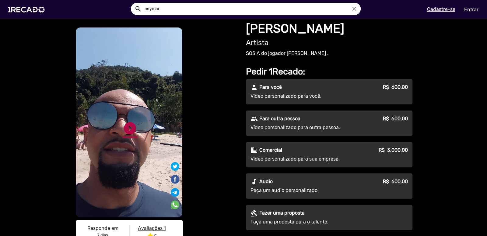
click at [129, 129] on link "play_circle_filled" at bounding box center [130, 128] width 15 height 15
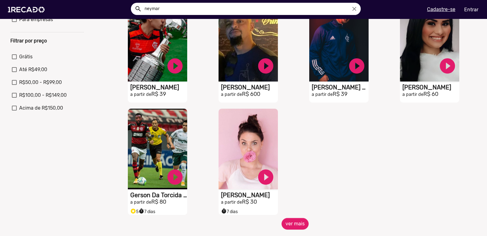
scroll to position [305, 0]
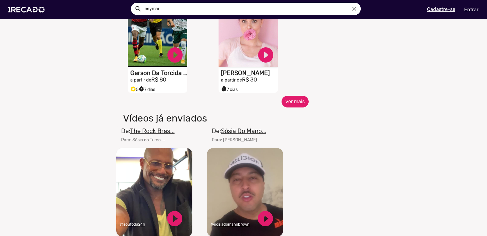
click at [294, 105] on button "ver mais" at bounding box center [295, 102] width 27 height 12
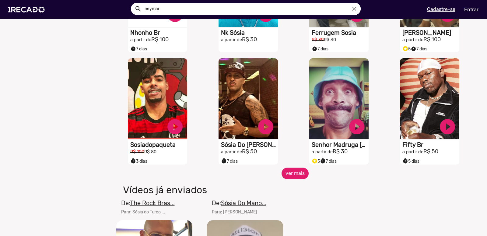
scroll to position [487, 0]
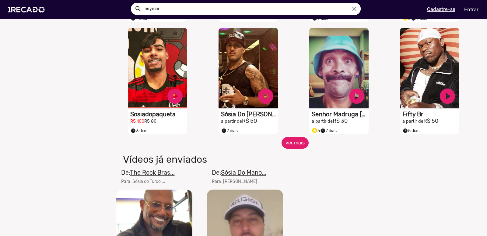
click at [291, 148] on button "ver mais" at bounding box center [295, 143] width 27 height 12
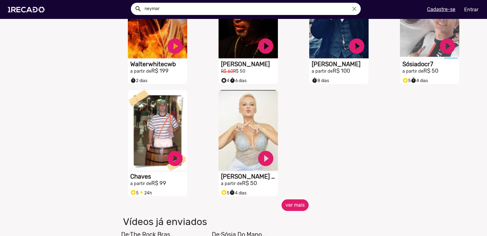
scroll to position [823, 0]
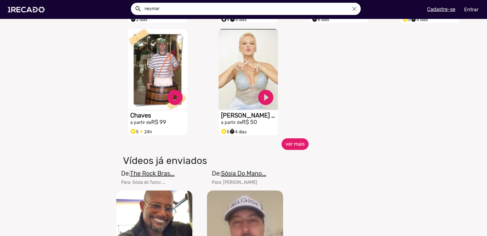
click at [294, 150] on button "ver mais" at bounding box center [295, 144] width 27 height 12
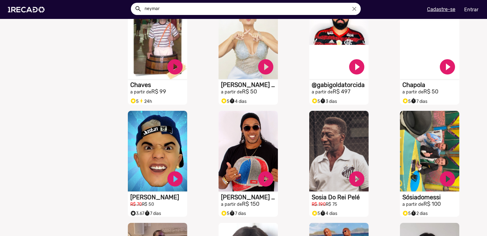
scroll to position [914, 0]
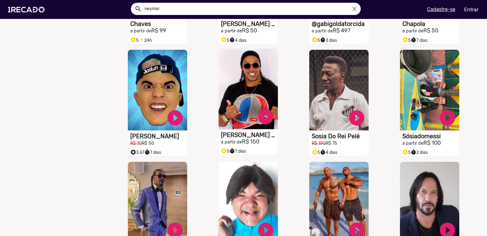
drag, startPoint x: 244, startPoint y: 90, endPoint x: 244, endPoint y: 77, distance: 12.8
click at [244, 77] on video "S1RECADO vídeos dedicados para fãs e empresas" at bounding box center [248, 88] width 59 height 80
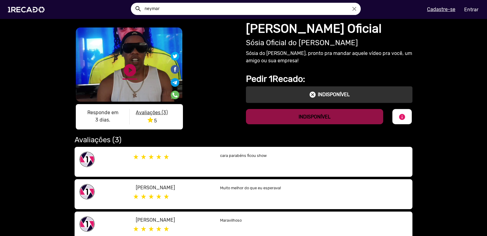
click at [128, 69] on link "play_circle_filled" at bounding box center [130, 70] width 15 height 15
click at [38, 83] on div "S1RECADO vídeos dedicados para fãs e empresas S1RECADO vídeos dedicados para fã…" at bounding box center [243, 131] width 487 height 225
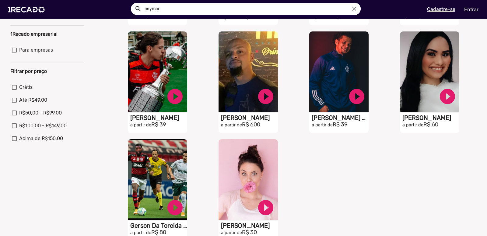
scroll to position [274, 0]
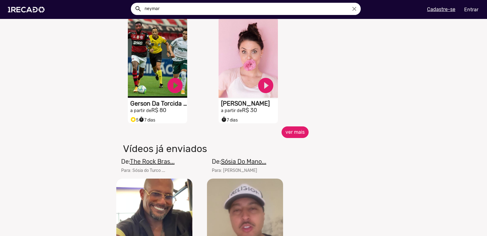
click at [296, 136] on button "ver mais" at bounding box center [295, 132] width 27 height 12
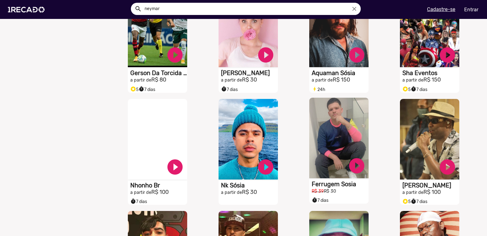
scroll to position [518, 0]
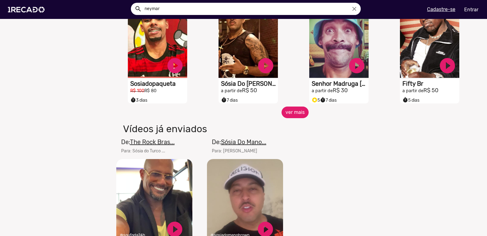
click at [289, 116] on button "ver mais" at bounding box center [295, 112] width 27 height 12
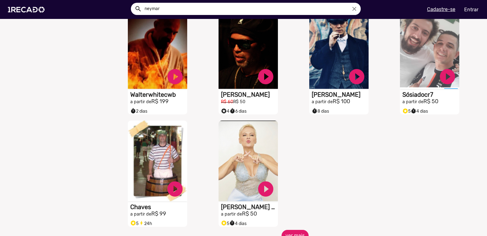
scroll to position [762, 0]
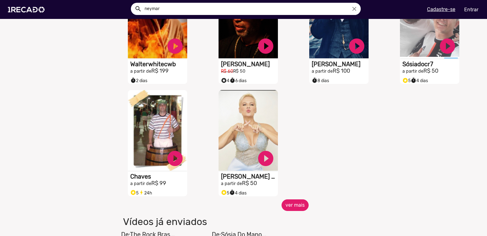
click at [295, 207] on button "ver mais" at bounding box center [295, 205] width 27 height 12
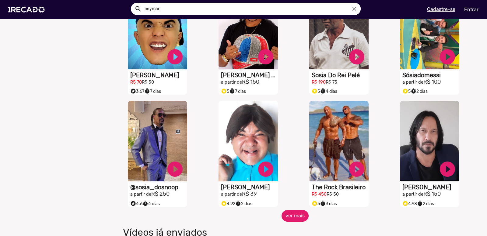
scroll to position [1036, 0]
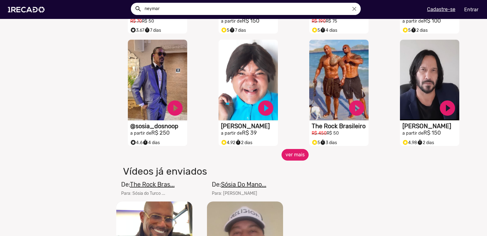
click at [292, 157] on button "ver mais" at bounding box center [295, 155] width 27 height 12
click at [294, 154] on button "ver mais" at bounding box center [295, 155] width 27 height 12
click at [297, 160] on button "ver mais" at bounding box center [295, 155] width 27 height 12
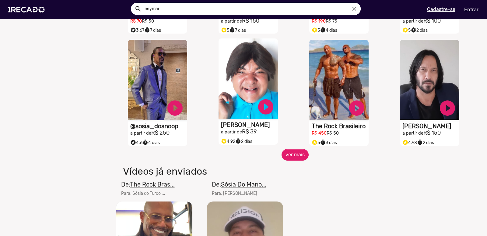
click at [235, 72] on video "S1RECADO vídeos dedicados para fãs e empresas" at bounding box center [248, 78] width 59 height 80
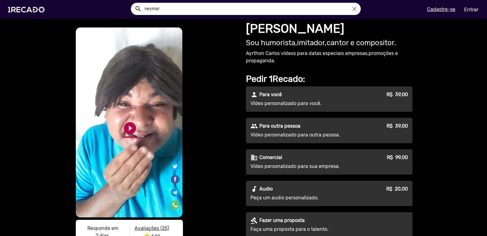
click at [125, 129] on link "play_circle_filled" at bounding box center [130, 128] width 15 height 15
click at [127, 126] on link "pause_circle" at bounding box center [130, 128] width 15 height 15
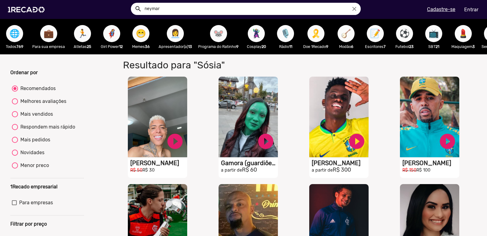
click at [259, 37] on span "🦹🏼‍♀️" at bounding box center [256, 33] width 10 height 17
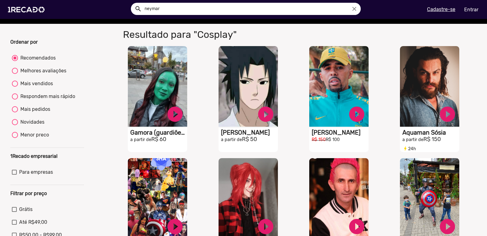
scroll to position [213, 0]
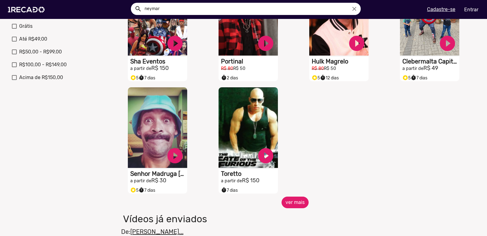
click at [288, 206] on button "ver mais" at bounding box center [295, 202] width 27 height 12
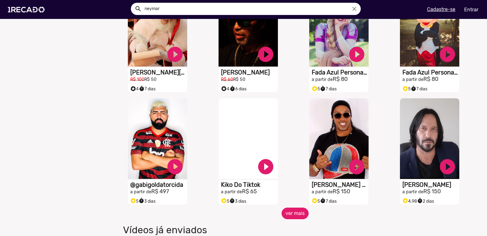
scroll to position [487, 0]
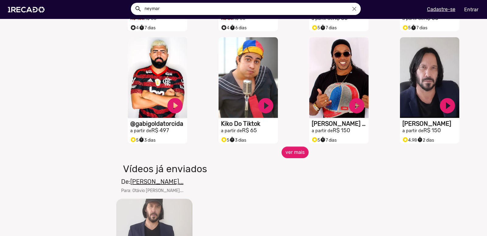
click at [277, 158] on span "ver mais" at bounding box center [295, 152] width 363 height 12
click at [291, 156] on button "ver mais" at bounding box center [295, 152] width 27 height 12
click at [296, 155] on button "ver mais" at bounding box center [295, 152] width 27 height 12
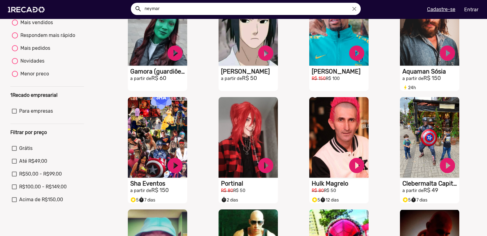
scroll to position [0, 0]
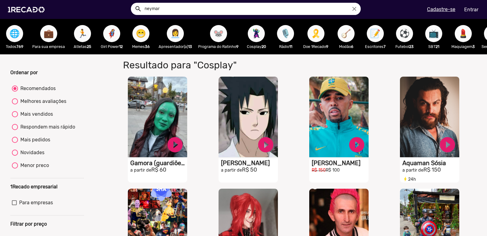
click at [289, 38] on span "🎙️" at bounding box center [286, 33] width 10 height 17
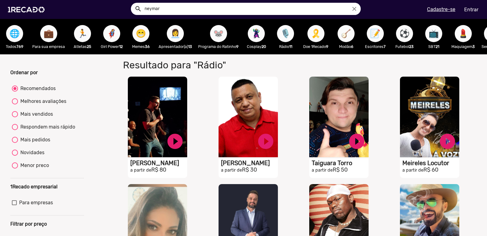
click at [320, 37] on span "🎗️" at bounding box center [316, 33] width 10 height 17
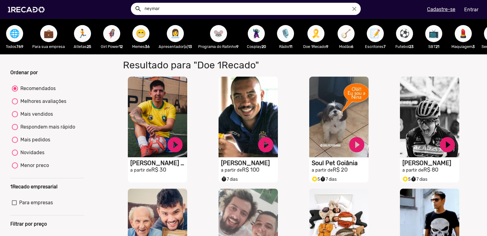
click at [348, 34] on span "🪕" at bounding box center [346, 33] width 10 height 17
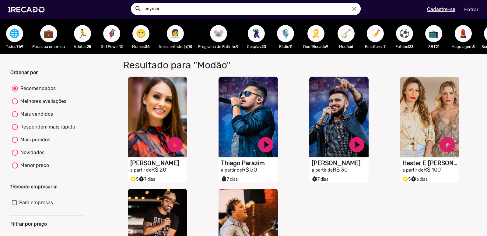
click at [408, 33] on span "⚽" at bounding box center [405, 33] width 10 height 17
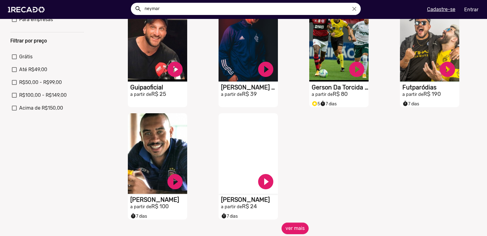
scroll to position [244, 0]
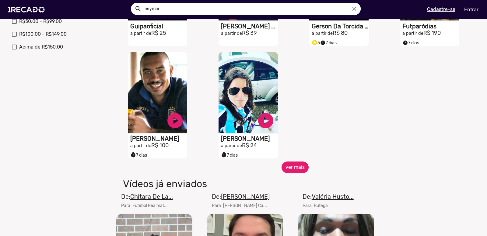
click at [294, 172] on button "ver mais" at bounding box center [295, 167] width 27 height 12
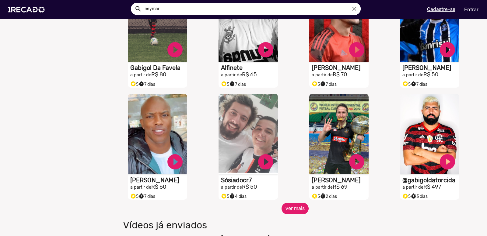
scroll to position [457, 0]
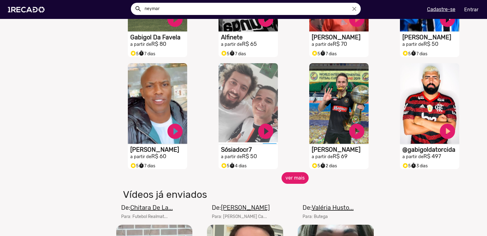
click at [298, 181] on button "ver mais" at bounding box center [295, 178] width 27 height 12
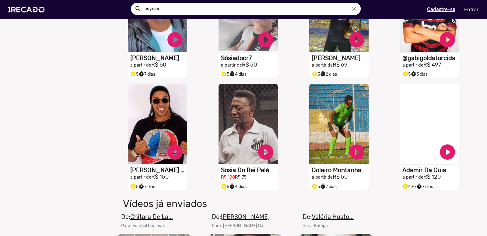
scroll to position [579, 0]
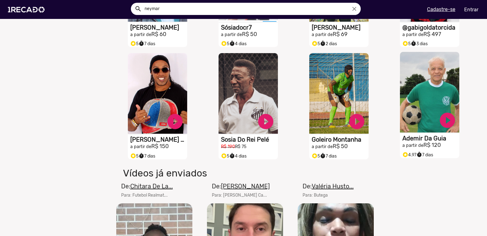
click at [415, 103] on video "S1RECADO vídeos dedicados para fãs e empresas" at bounding box center [429, 92] width 59 height 80
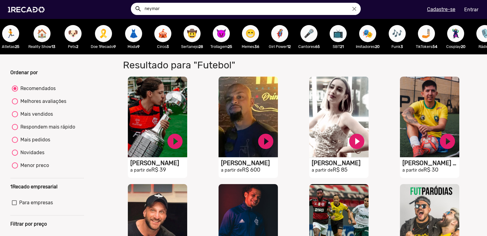
scroll to position [0, 204]
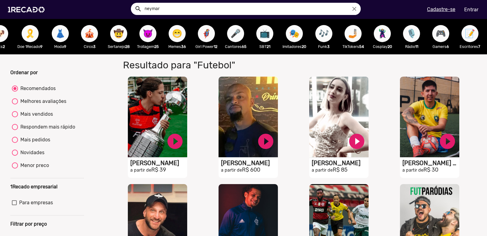
click at [57, 33] on button "👗" at bounding box center [60, 33] width 17 height 17
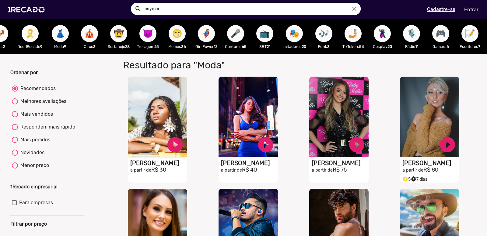
click at [150, 33] on span "😈" at bounding box center [148, 33] width 10 height 17
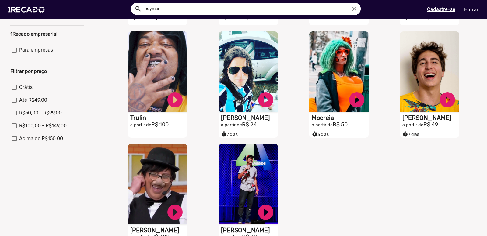
scroll to position [213, 0]
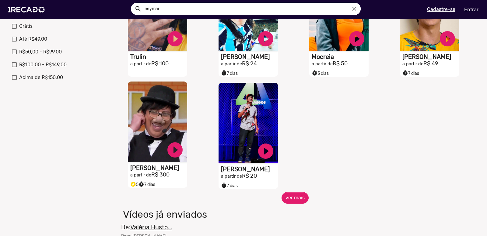
click at [170, 125] on video "S1RECADO vídeos dedicados para fãs e empresas" at bounding box center [157, 121] width 59 height 80
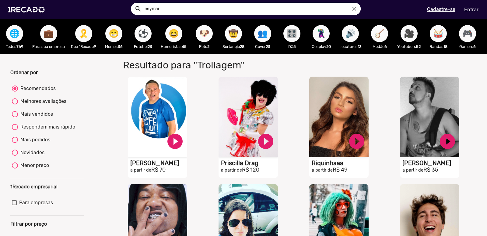
scroll to position [213, 0]
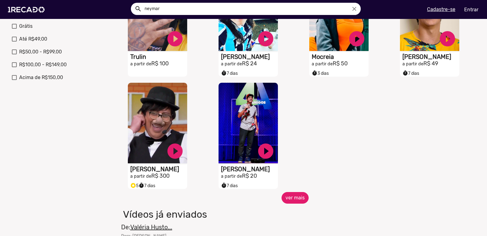
click at [300, 203] on button "ver mais" at bounding box center [295, 198] width 27 height 12
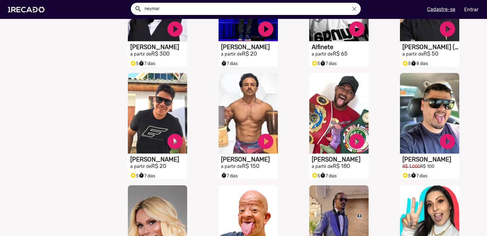
scroll to position [457, 0]
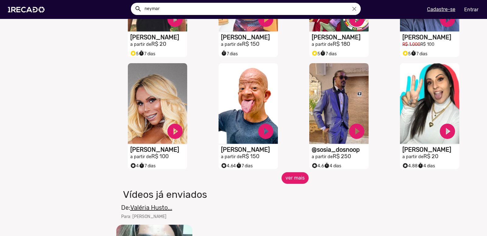
click at [298, 172] on div "S1RECADO vídeos dedicados para fãs e empresas play_circle_filled @sosia_dosnoop…" at bounding box center [341, 116] width 91 height 112
click at [300, 172] on div "S1RECADO vídeos dedicados para fãs e empresas play_circle_filled @sosia_dosnoop…" at bounding box center [341, 116] width 91 height 112
click at [294, 183] on button "ver mais" at bounding box center [295, 178] width 27 height 12
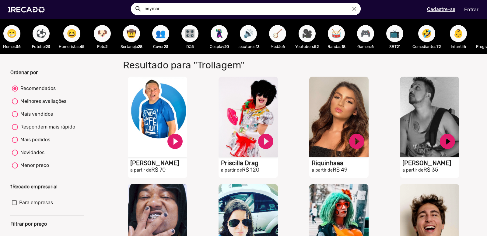
scroll to position [0, 107]
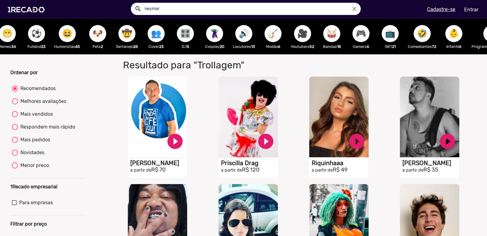
click at [159, 34] on span "👥" at bounding box center [156, 33] width 10 height 17
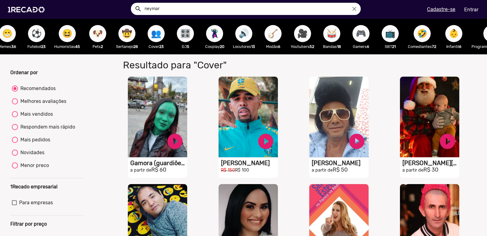
click at [248, 33] on span "🔊" at bounding box center [244, 33] width 10 height 17
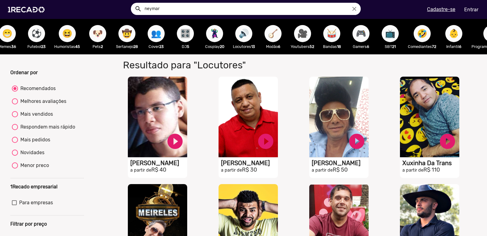
click at [308, 36] on span "🎥" at bounding box center [303, 33] width 10 height 17
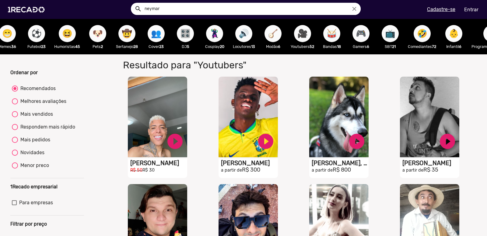
click at [364, 37] on span "🎮" at bounding box center [361, 33] width 10 height 17
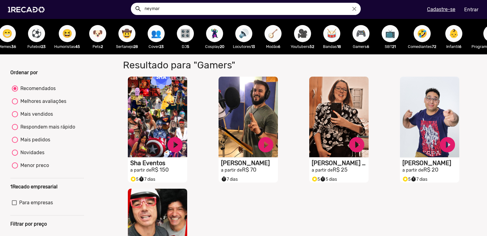
click at [392, 34] on span "📺" at bounding box center [390, 33] width 10 height 17
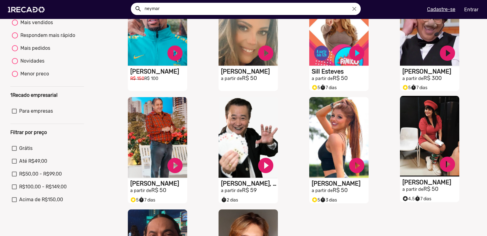
scroll to position [244, 0]
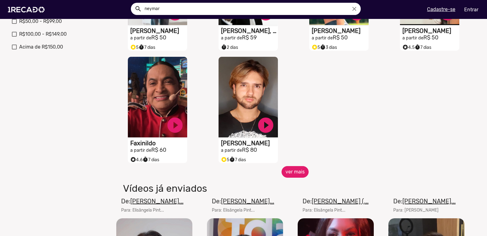
click at [285, 171] on button "ver mais" at bounding box center [295, 172] width 27 height 12
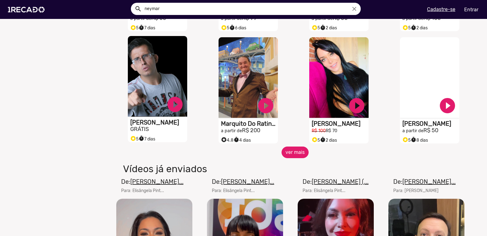
scroll to position [366, 0]
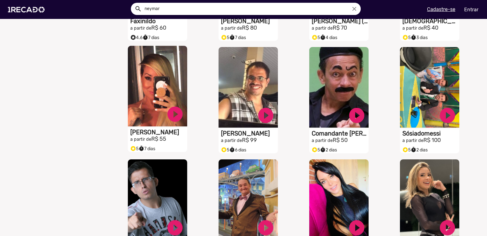
click at [150, 87] on video "S1RECADO vídeos dedicados para fãs e empresas" at bounding box center [157, 86] width 59 height 80
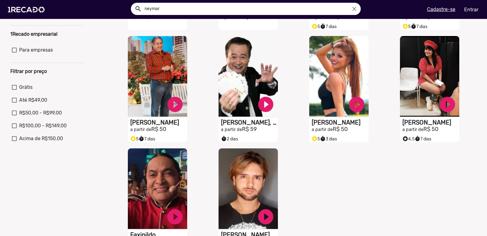
scroll to position [213, 0]
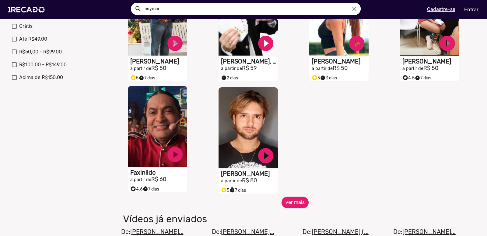
click at [159, 131] on video "S1RECADO vídeos dedicados para fãs e empresas" at bounding box center [157, 126] width 59 height 80
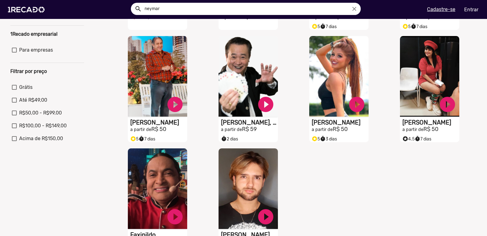
scroll to position [213, 0]
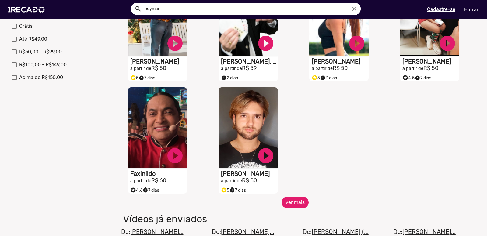
click at [296, 208] on button "ver mais" at bounding box center [295, 202] width 27 height 12
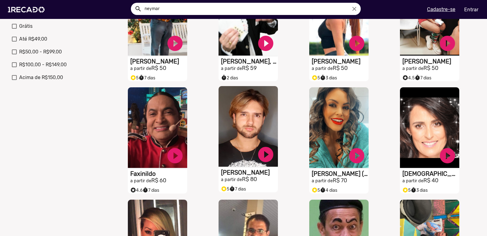
click at [244, 119] on video "S1RECADO vídeos dedicados para fãs e empresas" at bounding box center [248, 126] width 59 height 80
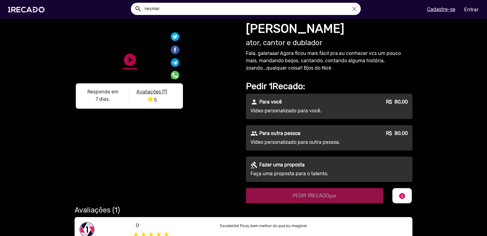
click at [128, 127] on link "play_circle_filled" at bounding box center [130, 128] width 15 height 15
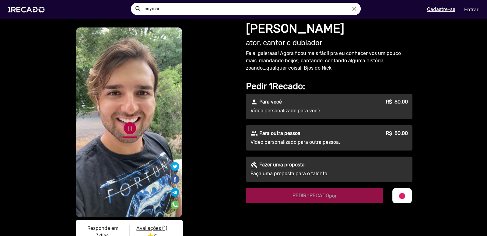
click at [129, 129] on link "pause_circle" at bounding box center [130, 128] width 15 height 15
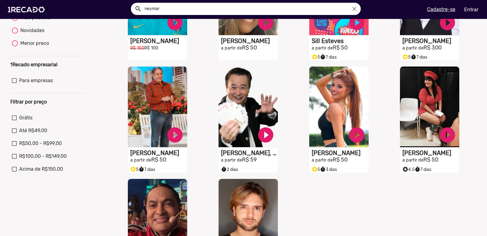
scroll to position [213, 0]
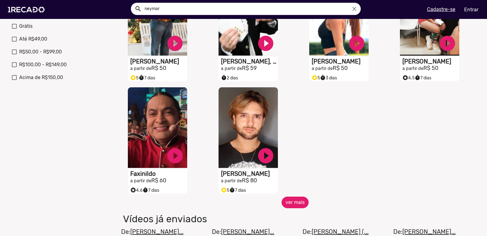
click at [300, 207] on button "ver mais" at bounding box center [295, 202] width 27 height 12
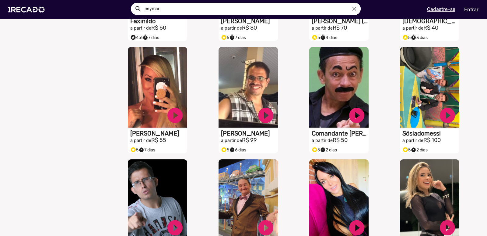
scroll to position [396, 0]
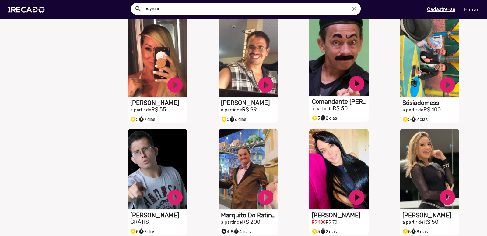
click at [323, 62] on video "S1RECADO vídeos dedicados para fãs e empresas" at bounding box center [339, 55] width 59 height 80
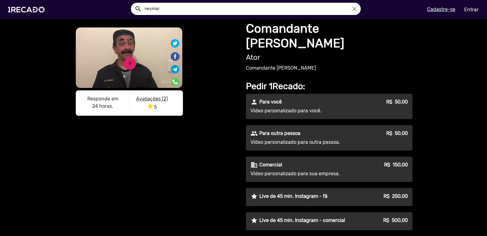
click at [136, 64] on video "S1RECADO vídeos dedicados para fãs e empresas" at bounding box center [129, 57] width 107 height 60
click at [124, 63] on link "play_circle_filled" at bounding box center [130, 63] width 15 height 15
click at [123, 71] on link "pause_circle" at bounding box center [130, 63] width 15 height 15
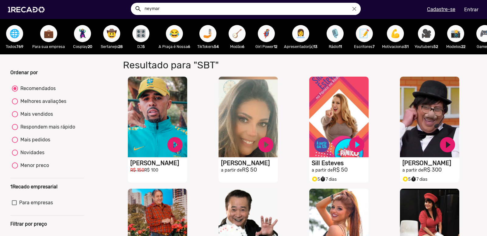
scroll to position [91, 0]
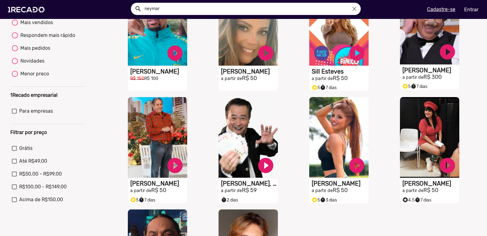
click at [417, 42] on video "S1RECADO vídeos dedicados para fãs e empresas" at bounding box center [429, 24] width 59 height 80
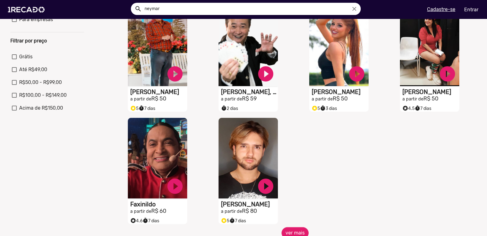
scroll to position [244, 0]
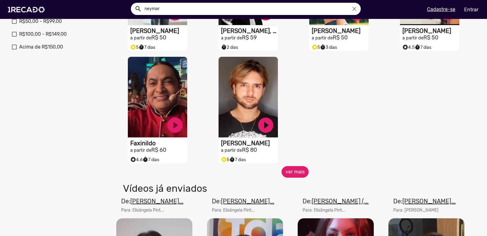
click at [291, 176] on button "ver mais" at bounding box center [295, 172] width 27 height 12
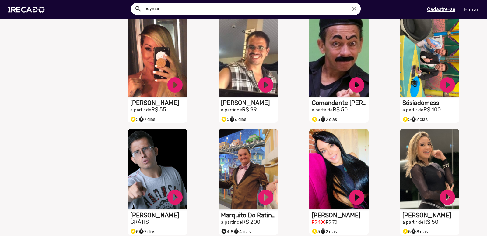
scroll to position [427, 0]
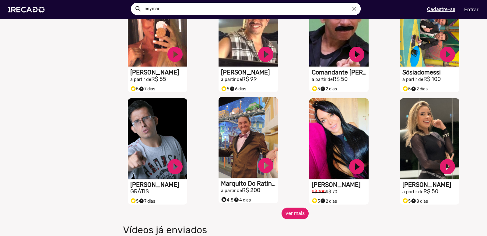
click at [245, 145] on video "S1RECADO vídeos dedicados para fãs e empresas" at bounding box center [248, 137] width 59 height 80
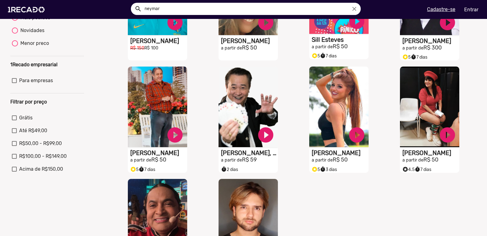
scroll to position [213, 0]
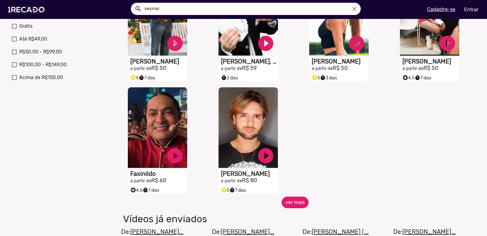
click at [290, 206] on button "ver mais" at bounding box center [295, 202] width 27 height 12
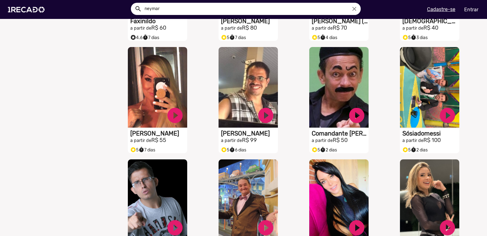
scroll to position [457, 0]
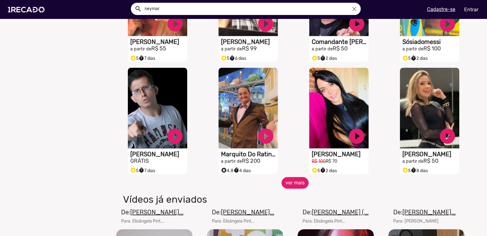
click at [299, 186] on button "ver mais" at bounding box center [295, 183] width 27 height 12
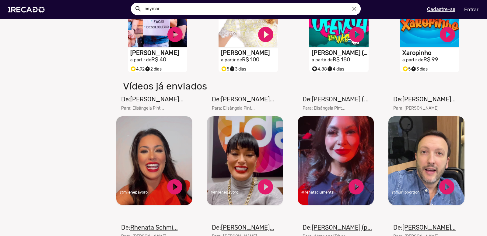
scroll to position [609, 0]
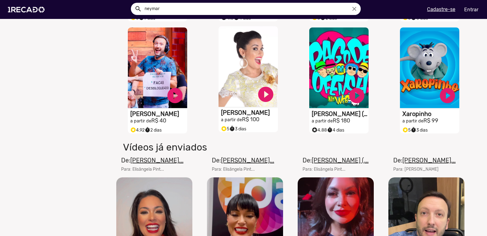
click at [233, 62] on video "S1RECADO vídeos dedicados para fãs e empresas" at bounding box center [248, 66] width 59 height 80
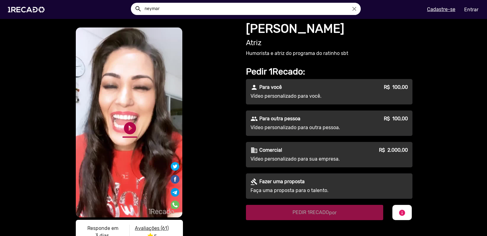
click at [125, 126] on link "play_circle_filled" at bounding box center [130, 128] width 15 height 15
click at [129, 126] on link "pause_circle" at bounding box center [130, 128] width 15 height 15
click at [294, 25] on h1 "[PERSON_NAME]" at bounding box center [329, 28] width 167 height 15
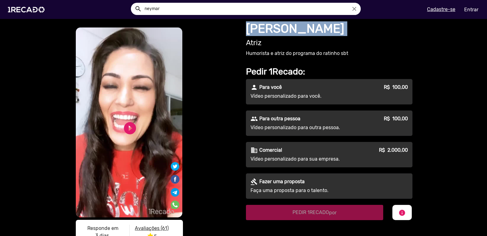
click at [294, 25] on h1 "[PERSON_NAME]" at bounding box center [329, 28] width 167 height 15
copy h1 "[PERSON_NAME]"
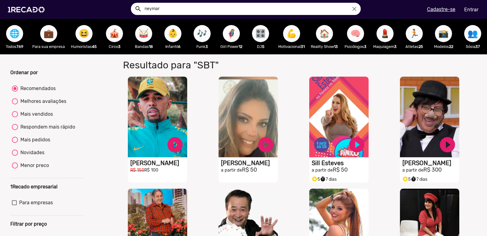
click at [143, 34] on span "🥁" at bounding box center [144, 33] width 10 height 17
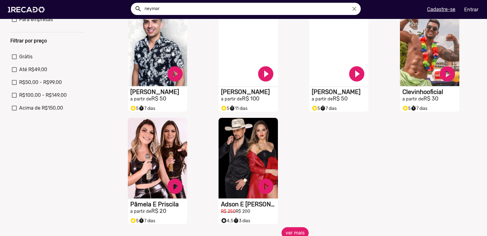
scroll to position [274, 0]
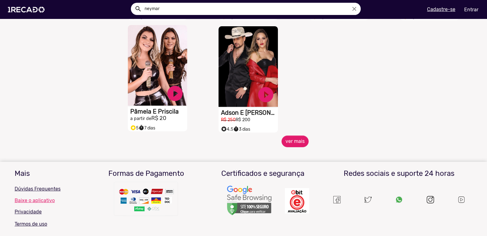
click at [171, 79] on video "S1RECADO vídeos dedicados para fãs e empresas" at bounding box center [157, 65] width 59 height 80
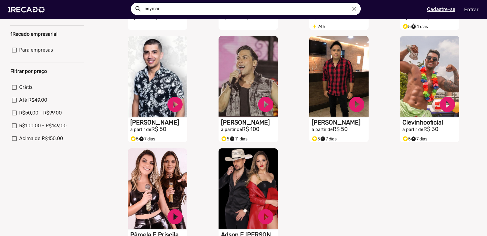
scroll to position [244, 0]
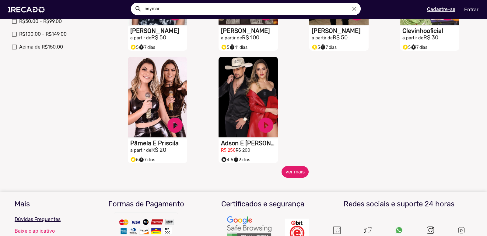
click at [293, 177] on button "ver mais" at bounding box center [295, 172] width 27 height 12
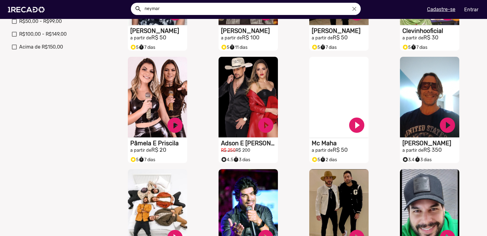
scroll to position [366, 0]
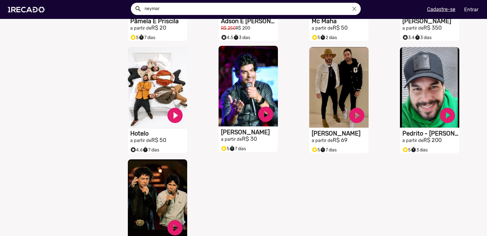
click at [241, 76] on video "S1RECADO vídeos dedicados para fãs e empresas" at bounding box center [248, 86] width 59 height 80
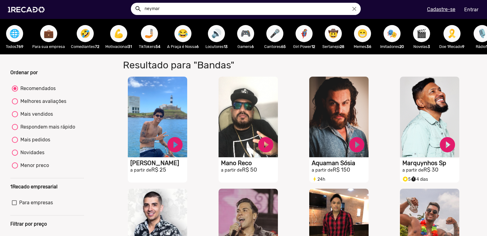
click at [396, 33] on span "🎭" at bounding box center [392, 33] width 10 height 17
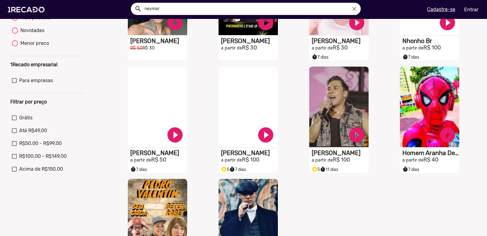
scroll to position [213, 0]
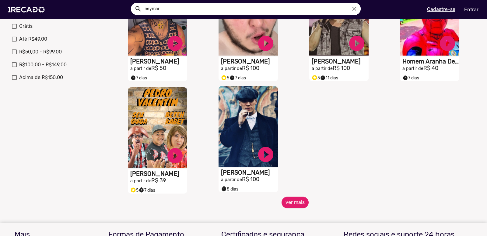
click at [249, 119] on video "S1RECADO vídeos dedicados para fãs e empresas" at bounding box center [248, 126] width 59 height 80
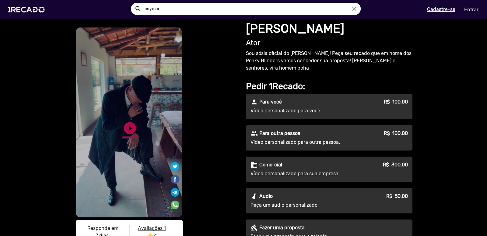
click at [128, 127] on link "play_circle_filled" at bounding box center [130, 128] width 15 height 15
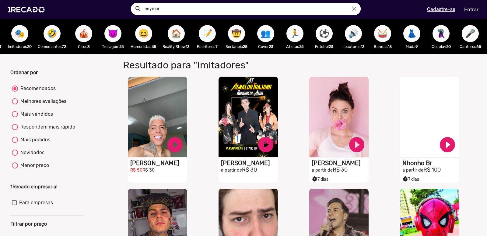
scroll to position [0, 290]
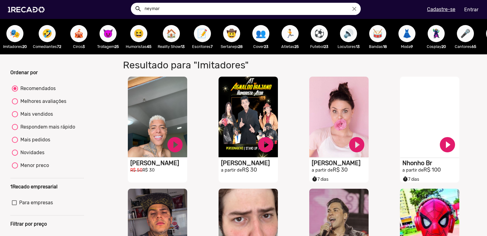
click at [299, 37] on button "🏃" at bounding box center [290, 33] width 17 height 17
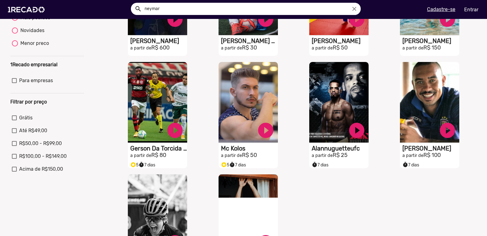
scroll to position [213, 0]
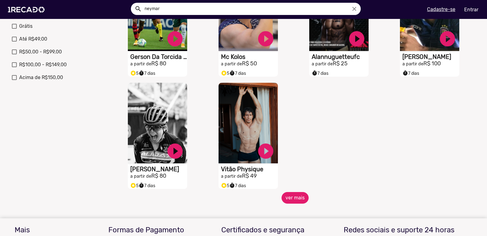
click at [294, 200] on button "ver mais" at bounding box center [295, 198] width 27 height 12
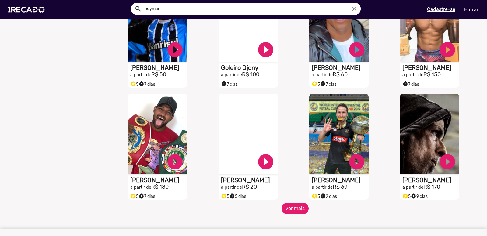
scroll to position [487, 0]
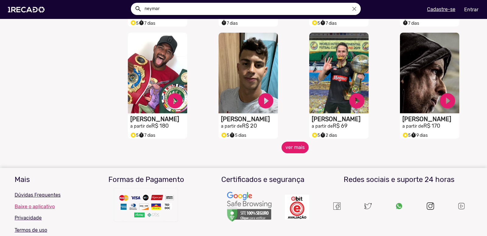
click at [296, 151] on button "ver mais" at bounding box center [295, 147] width 27 height 12
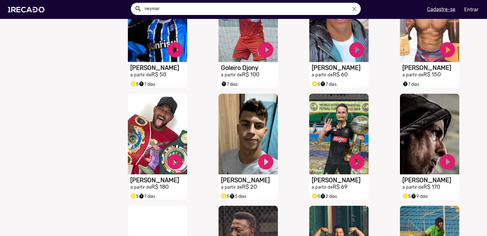
scroll to position [548, 0]
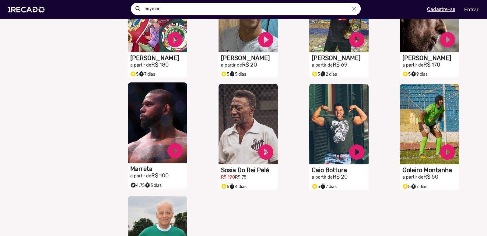
click at [155, 133] on video "S1RECADO vídeos dedicados para fãs e empresas" at bounding box center [157, 122] width 59 height 80
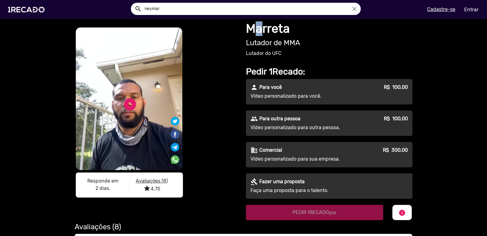
click at [257, 27] on h1 "Marreta" at bounding box center [329, 28] width 167 height 15
click at [246, 26] on h1 "Marreta" at bounding box center [329, 28] width 167 height 15
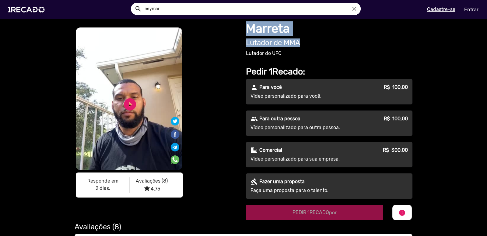
drag, startPoint x: 243, startPoint y: 25, endPoint x: 307, endPoint y: 37, distance: 65.1
click at [307, 37] on div "Marreta Lutador de MMA Lutador do UFC Pedir 1Recado: person Para você R$ 100,00…" at bounding box center [331, 119] width 174 height 201
copy div "Marreta Lutador de MMA"
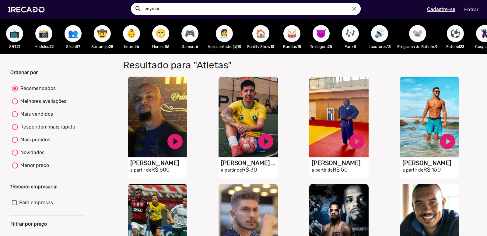
scroll to position [0, 760]
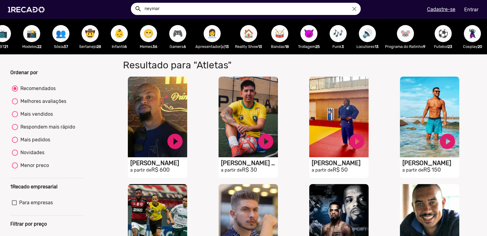
click at [469, 35] on span "🦹🏼‍♀️" at bounding box center [473, 33] width 10 height 17
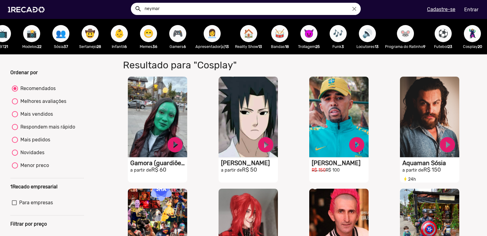
click at [353, 34] on div "🔊 Locutores 13" at bounding box center [367, 36] width 29 height 35
drag, startPoint x: 342, startPoint y: 34, endPoint x: 330, endPoint y: 28, distance: 13.9
click at [335, 30] on div "🎶 Funk 3" at bounding box center [338, 36] width 29 height 35
click at [333, 28] on span "🎶" at bounding box center [338, 33] width 10 height 17
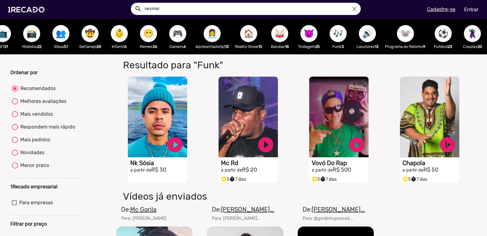
click at [278, 33] on span "🥁" at bounding box center [280, 33] width 10 height 17
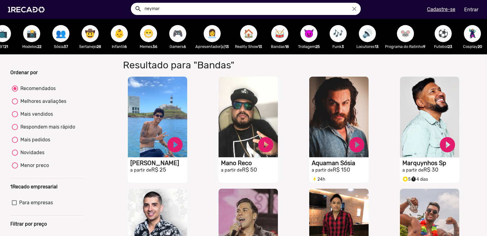
click at [144, 34] on span "😁" at bounding box center [149, 33] width 10 height 17
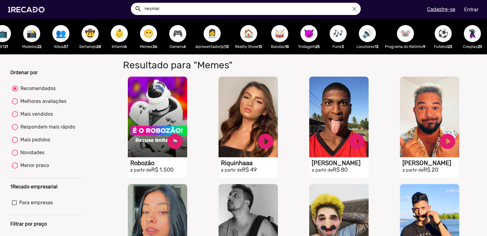
click at [114, 36] on span "👶" at bounding box center [119, 33] width 10 height 17
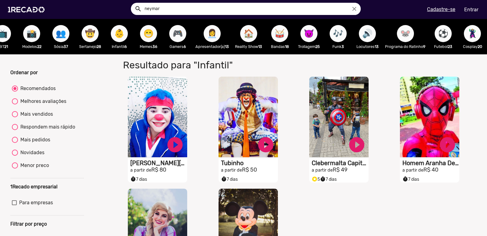
click at [85, 35] on span "🤠" at bounding box center [90, 33] width 10 height 17
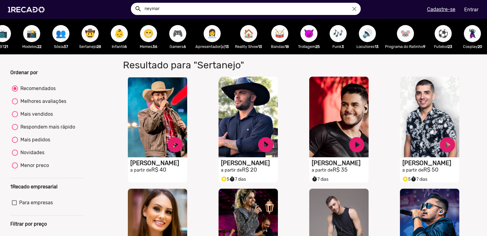
click at [56, 36] on span "👥" at bounding box center [61, 33] width 10 height 17
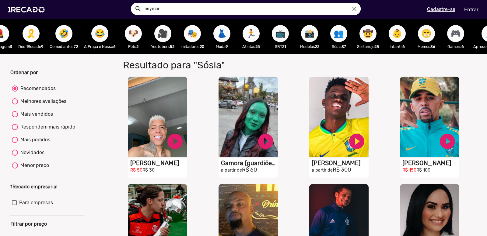
scroll to position [0, 467]
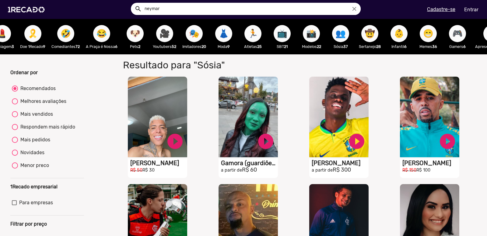
click at [200, 34] on span "🎭" at bounding box center [194, 33] width 10 height 17
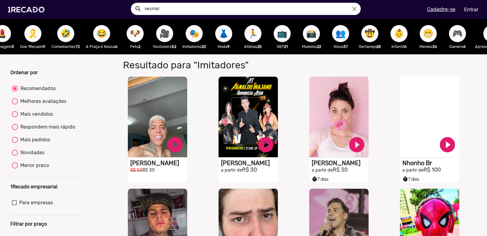
click at [163, 36] on button "🎥" at bounding box center [164, 33] width 17 height 17
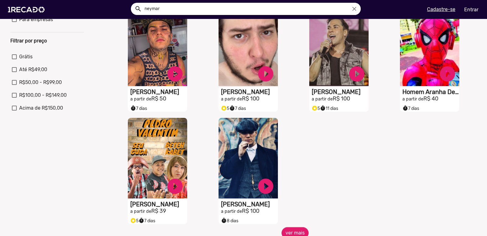
scroll to position [244, 0]
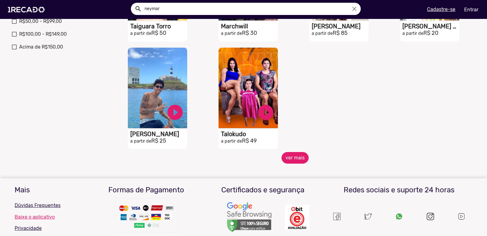
click at [290, 160] on button "ver mais" at bounding box center [295, 158] width 27 height 12
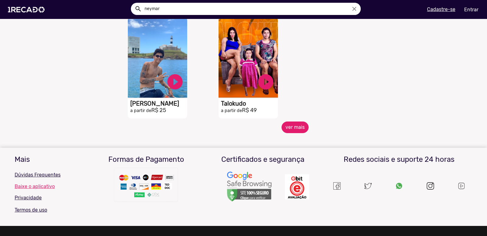
click at [292, 133] on button "ver mais" at bounding box center [295, 127] width 27 height 12
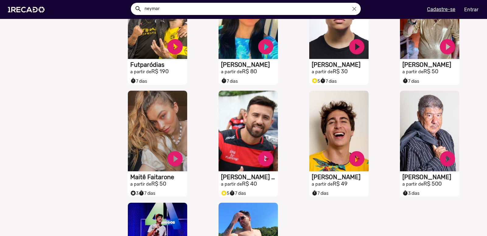
scroll to position [579, 0]
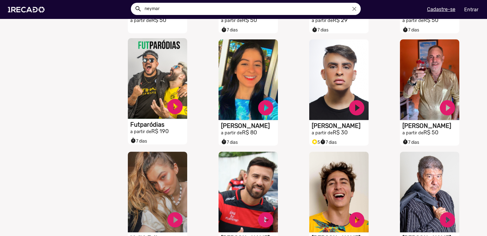
click at [144, 69] on video "S1RECADO vídeos dedicados para fãs e empresas" at bounding box center [157, 78] width 59 height 80
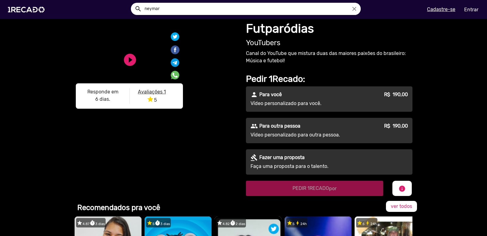
click at [261, 28] on h1 "Futparódias" at bounding box center [329, 28] width 167 height 15
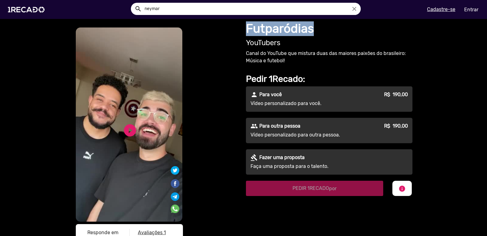
click at [261, 28] on h1 "Futparódias" at bounding box center [329, 28] width 167 height 15
copy h1 "Futparódias"
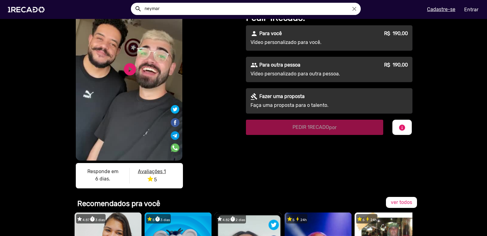
scroll to position [122, 0]
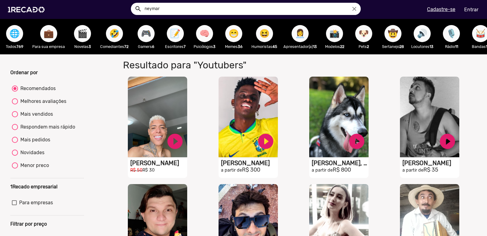
click at [49, 35] on span "💼" at bounding box center [49, 33] width 10 height 17
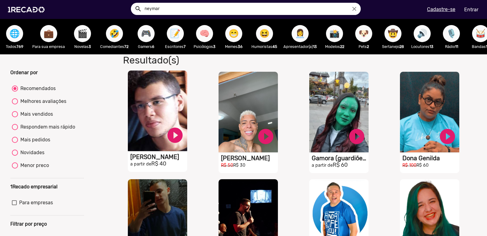
scroll to position [30, 0]
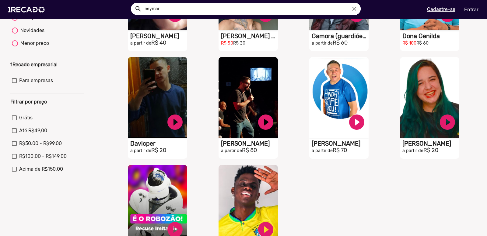
scroll to position [213, 0]
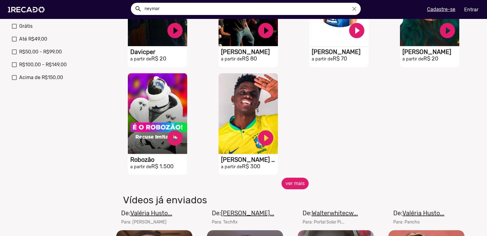
click at [292, 189] on button "ver mais" at bounding box center [295, 183] width 27 height 12
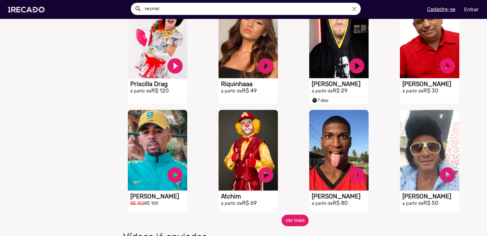
scroll to position [487, 0]
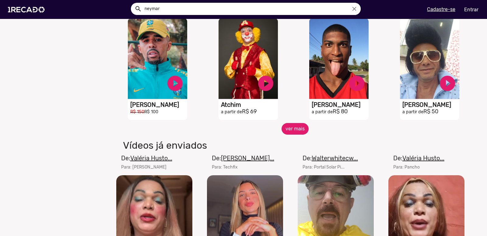
click at [289, 134] on button "ver mais" at bounding box center [295, 129] width 27 height 12
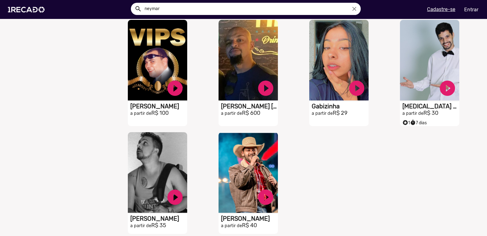
scroll to position [823, 0]
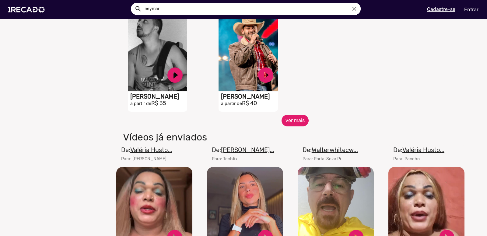
click at [293, 126] on button "ver mais" at bounding box center [295, 121] width 27 height 12
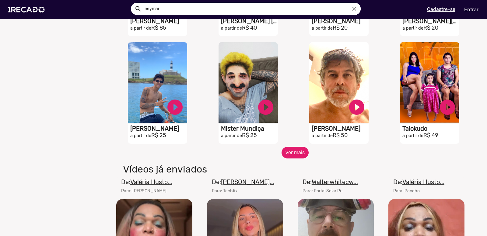
scroll to position [1036, 0]
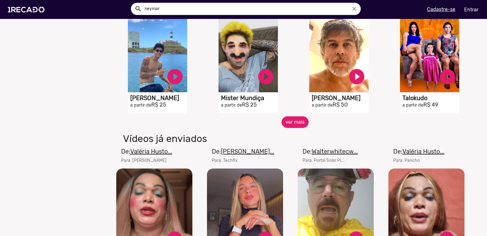
click at [290, 125] on button "ver mais" at bounding box center [295, 122] width 27 height 12
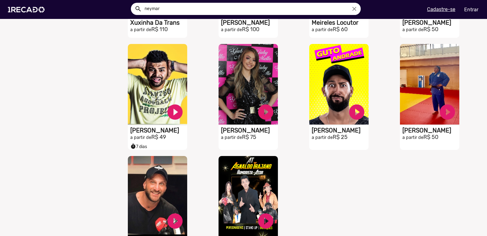
scroll to position [1310, 0]
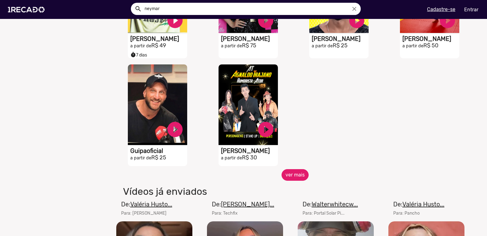
click at [295, 180] on button "ver mais" at bounding box center [295, 175] width 27 height 12
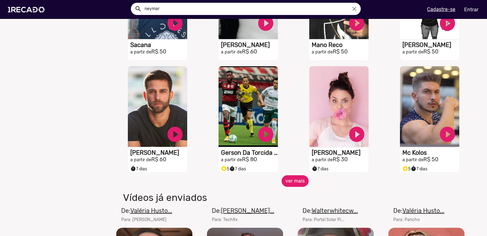
scroll to position [1615, 0]
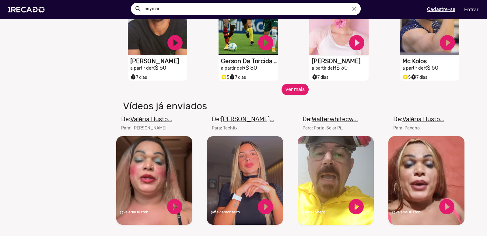
click at [296, 84] on div "S1RECADO vídeos dedicados para fãs e empresas play_circle_filled Vanessa Bonand…" at bounding box center [341, 28] width 91 height 112
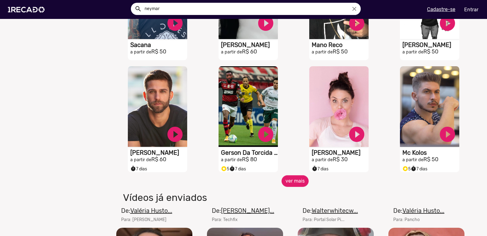
click at [296, 156] on div "S1RECADO vídeos dedicados para fãs e empresas play_circle_filled Vanessa Bonand…" at bounding box center [341, 119] width 91 height 112
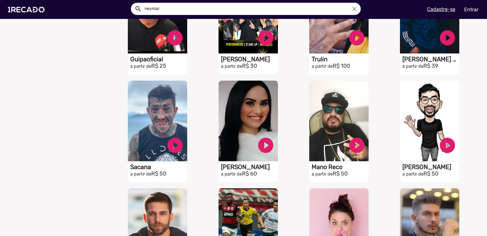
scroll to position [1371, 0]
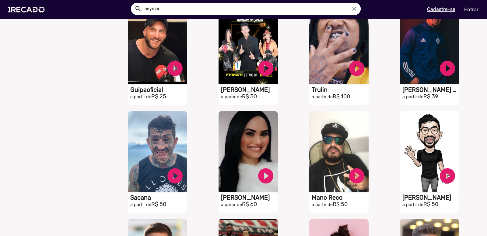
click at [179, 9] on input "neymar" at bounding box center [250, 9] width 221 height 12
click at [24, 12] on div at bounding box center [243, 118] width 487 height 236
click at [27, 8] on img at bounding box center [28, 10] width 46 height 26
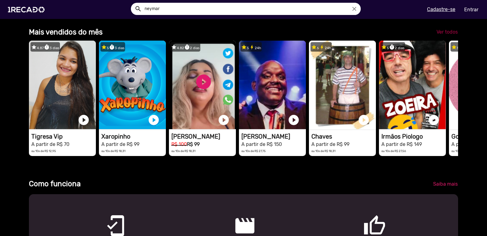
scroll to position [0, 483]
click at [446, 34] on span "Ver todos" at bounding box center [447, 32] width 21 height 6
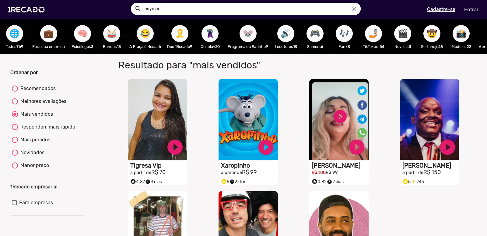
click at [24, 105] on div "Melhores avaliações" at bounding box center [42, 100] width 48 height 7
click at [15, 105] on input "Melhores avaliações" at bounding box center [15, 104] width 0 height 0
radio input "true"
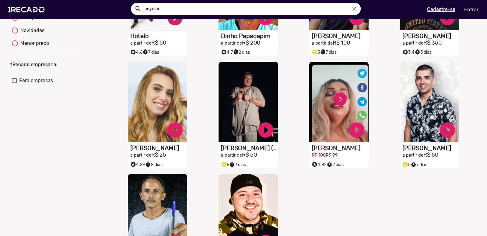
scroll to position [183, 0]
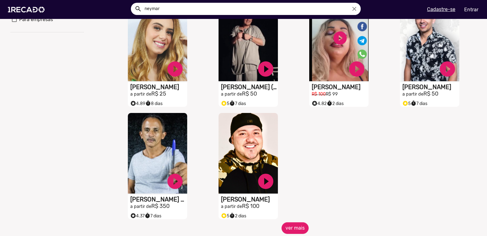
click at [329, 165] on div "S1RECADO vídeos dedicados para fãs e empresas play_circle_filled Hotelo a parti…" at bounding box center [295, 54] width 363 height 336
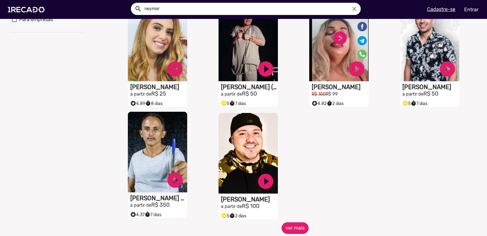
click at [148, 145] on video "S1RECADO vídeos dedicados para fãs e empresas" at bounding box center [157, 152] width 59 height 80
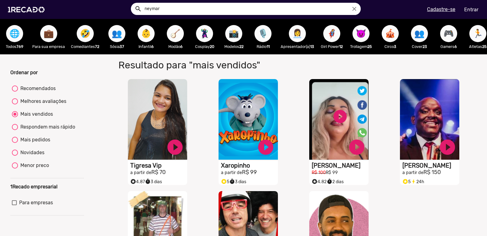
scroll to position [122, 0]
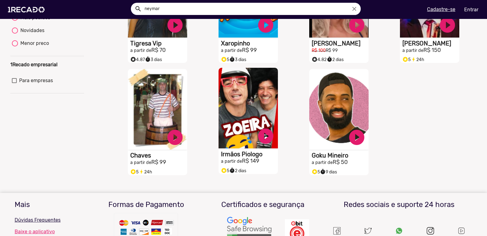
click at [258, 120] on video "S1RECADO vídeos dedicados para fãs e empresas" at bounding box center [248, 108] width 59 height 80
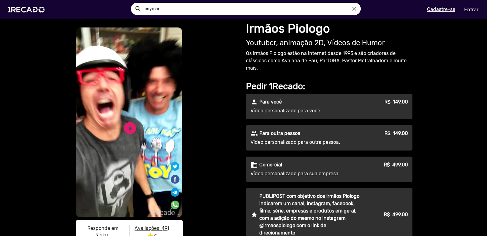
click at [298, 27] on h1 "Irmãos Piologo" at bounding box center [329, 28] width 167 height 15
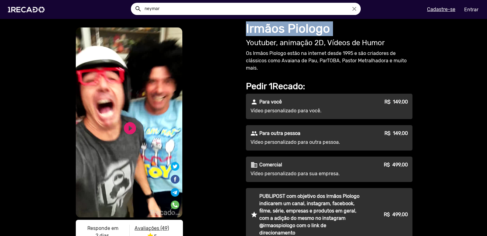
click at [298, 27] on h1 "Irmãos Piologo" at bounding box center [329, 28] width 167 height 15
copy h1 "Irmãos Piologo"
click at [28, 8] on img at bounding box center [28, 10] width 46 height 26
